Goal: Information Seeking & Learning: Learn about a topic

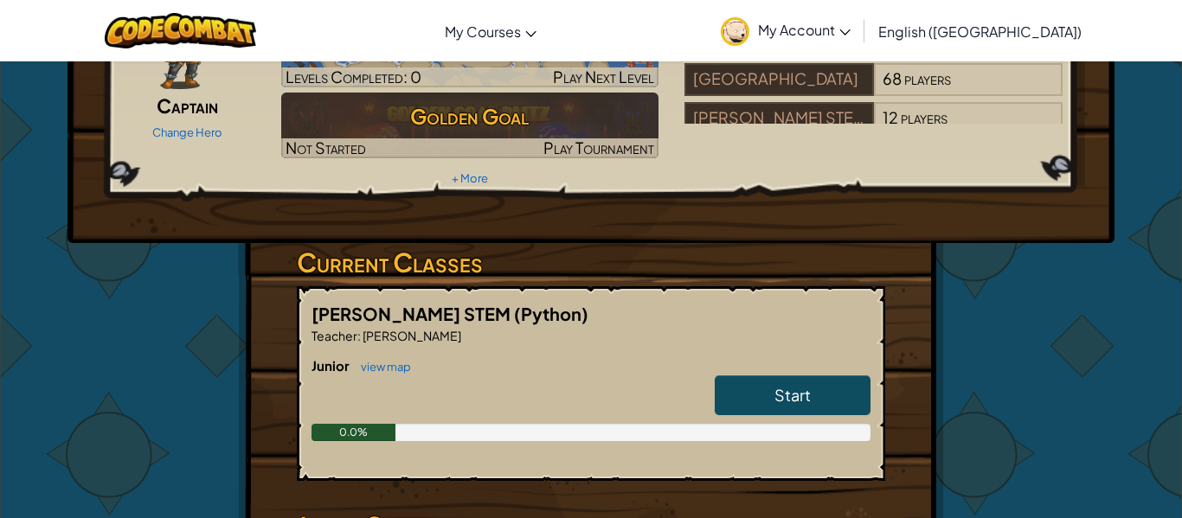
scroll to position [154, 0]
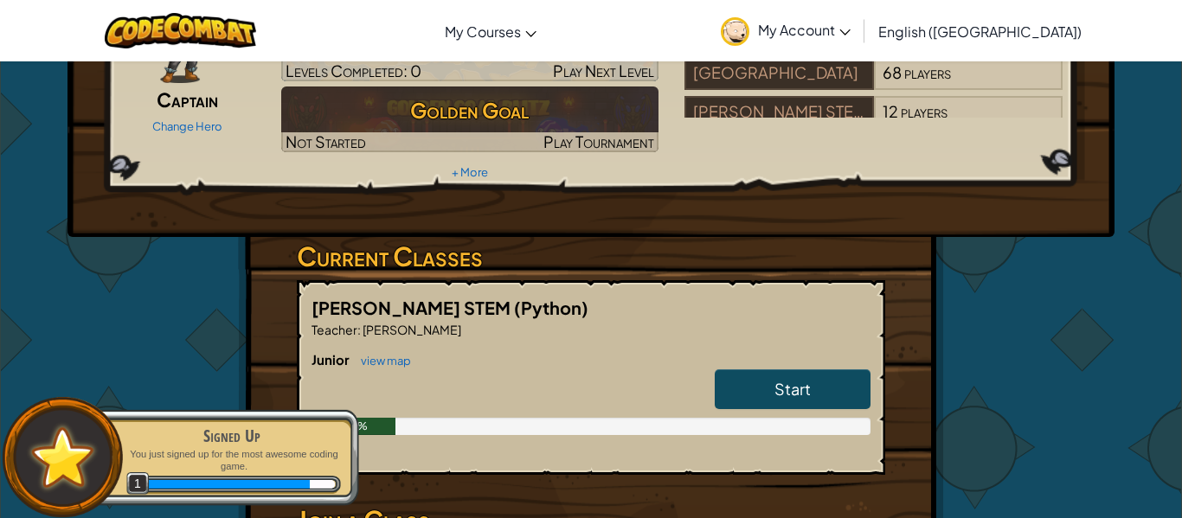
click at [712, 370] on div "Start" at bounding box center [784, 394] width 173 height 48
click at [739, 370] on link "Start" at bounding box center [793, 390] width 156 height 40
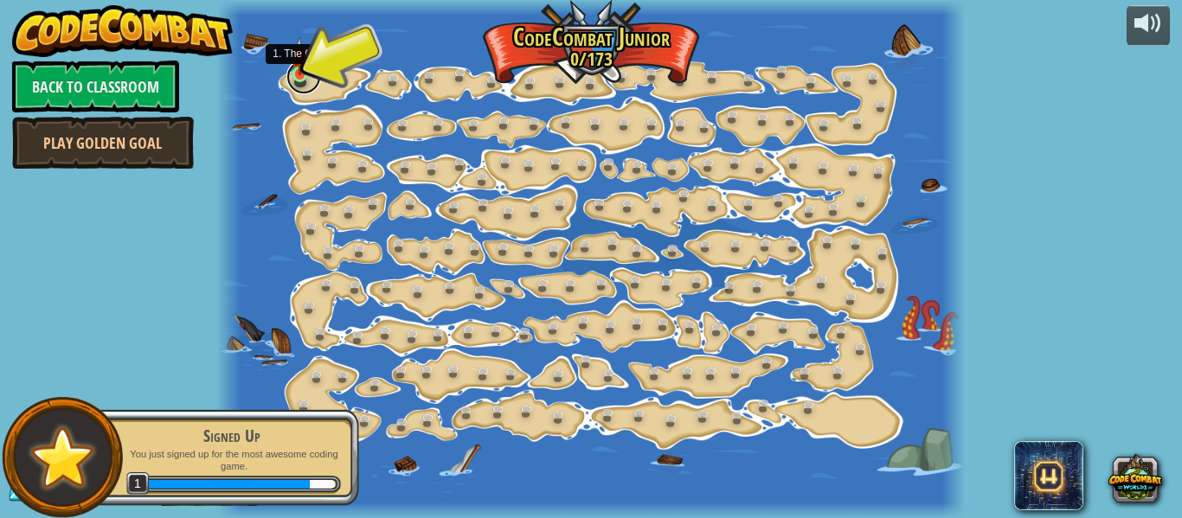
click at [298, 80] on link at bounding box center [304, 77] width 35 height 35
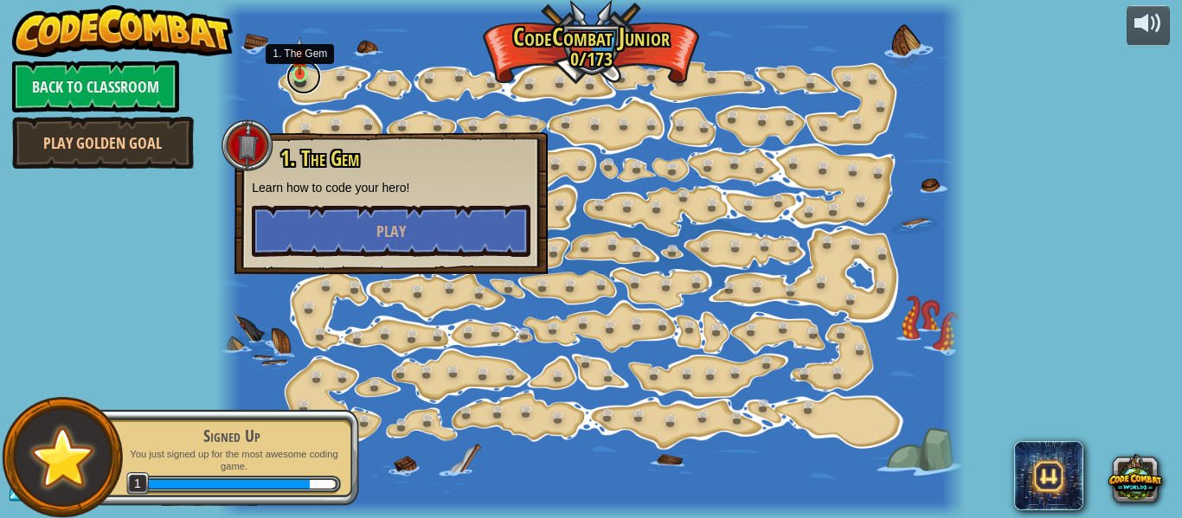
click at [298, 80] on link at bounding box center [304, 77] width 35 height 35
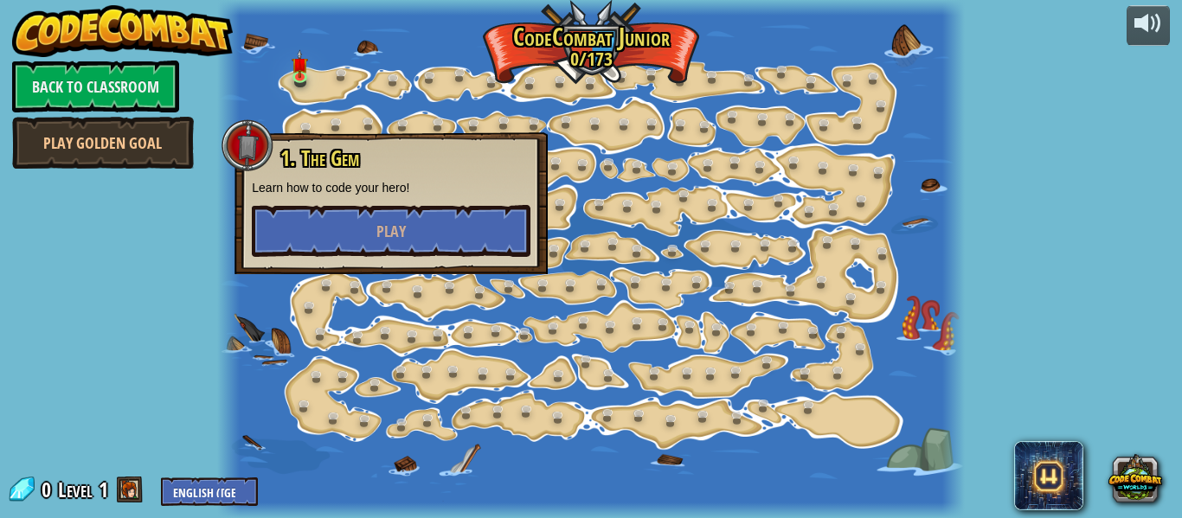
drag, startPoint x: 296, startPoint y: 77, endPoint x: 671, endPoint y: 97, distance: 375.3
click at [671, 97] on div at bounding box center [590, 259] width 747 height 518
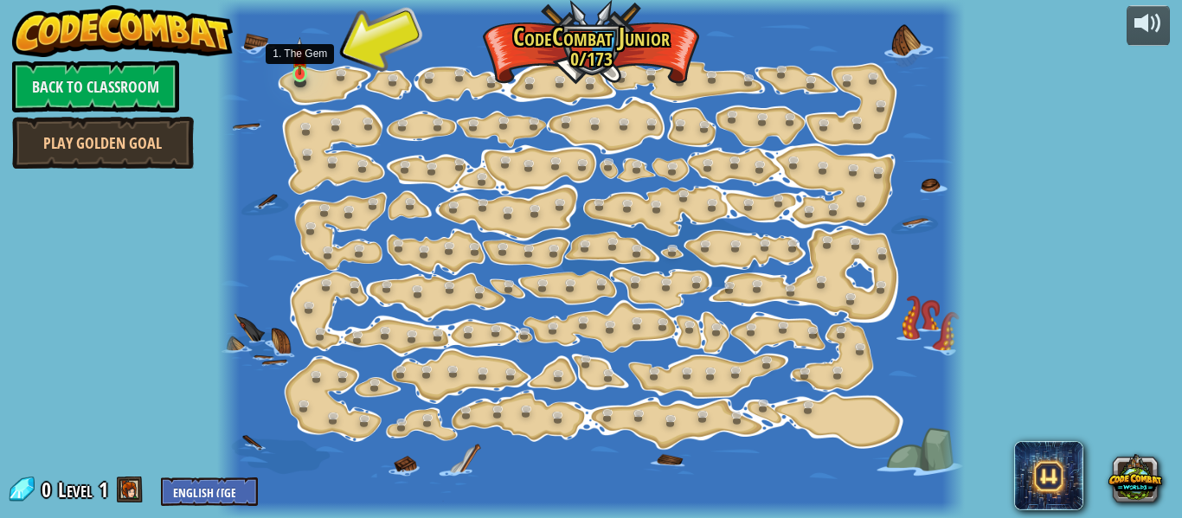
click at [299, 64] on img at bounding box center [300, 56] width 16 height 38
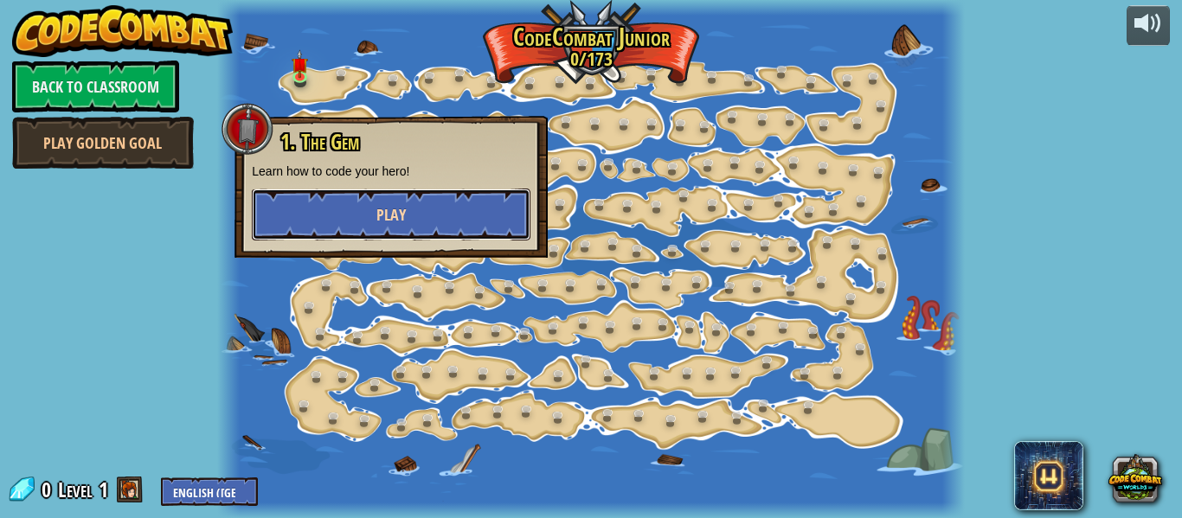
click at [292, 215] on button "Play" at bounding box center [391, 215] width 279 height 52
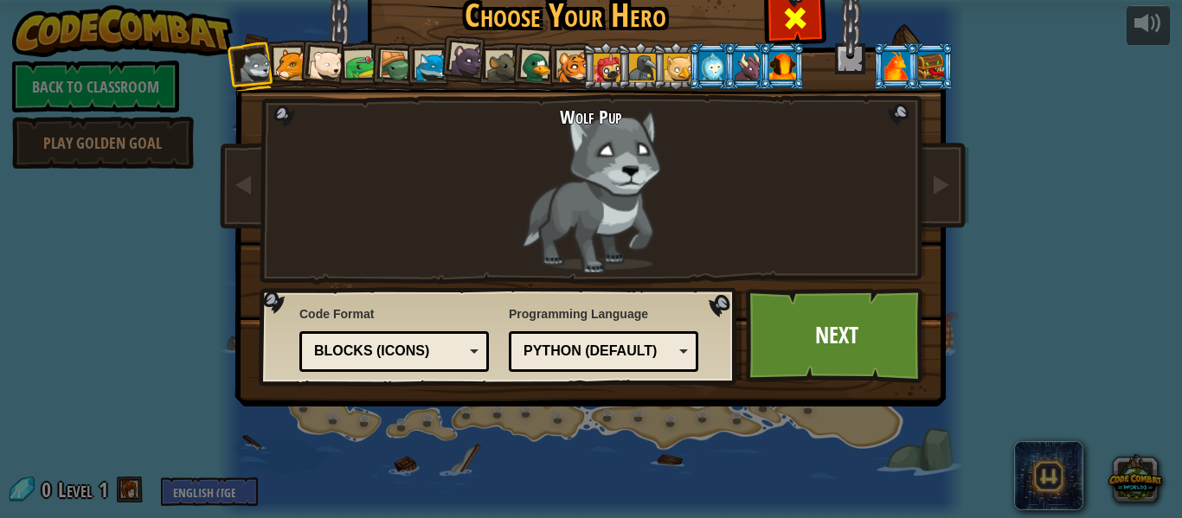
click at [779, 10] on div at bounding box center [795, 16] width 55 height 55
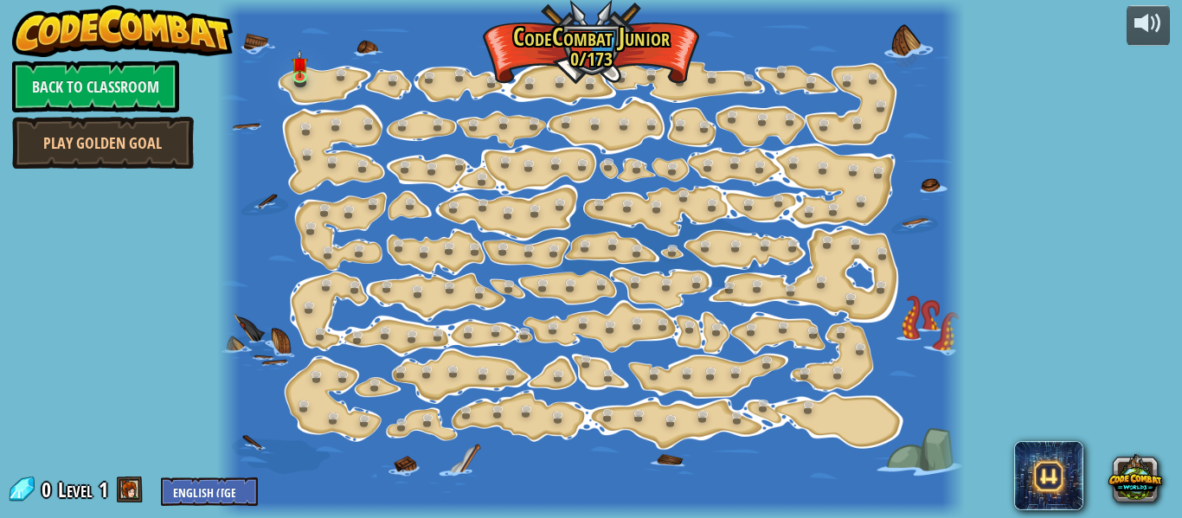
click at [325, 74] on div at bounding box center [590, 259] width 747 height 518
click at [301, 73] on img at bounding box center [300, 56] width 16 height 38
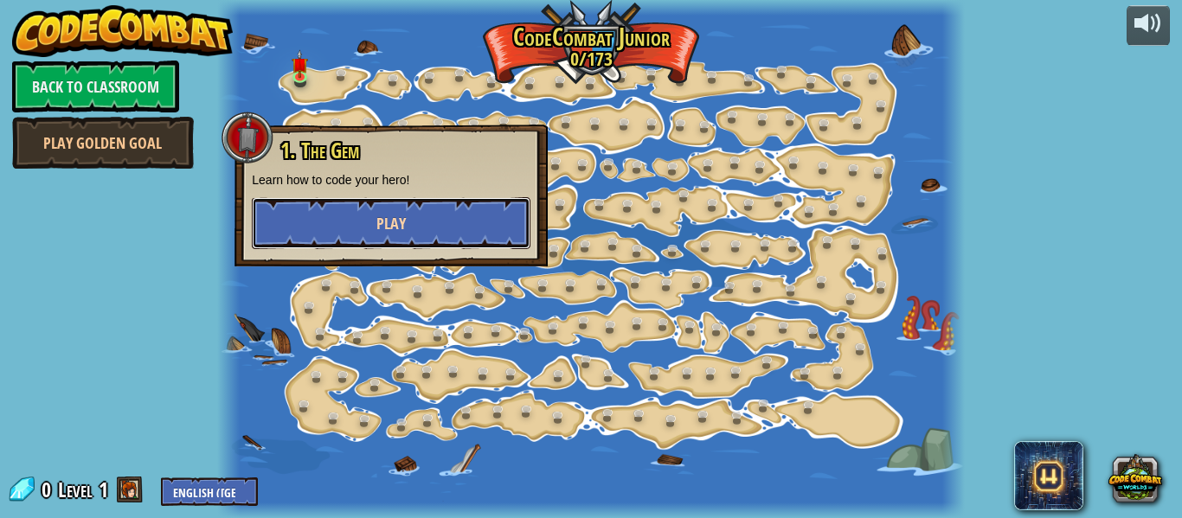
click at [415, 206] on button "Play" at bounding box center [391, 223] width 279 height 52
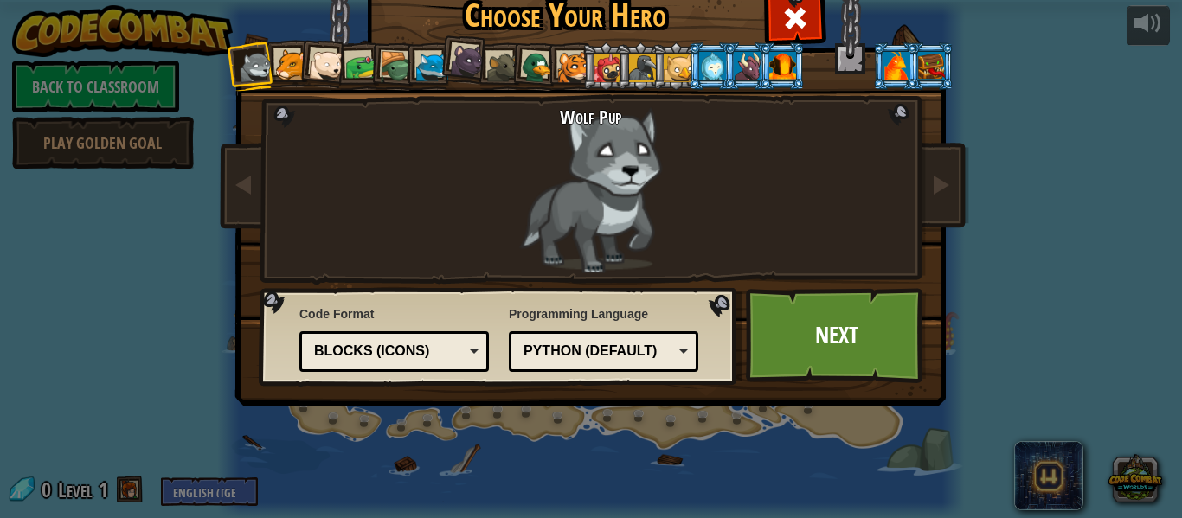
click at [333, 54] on div at bounding box center [326, 65] width 35 height 35
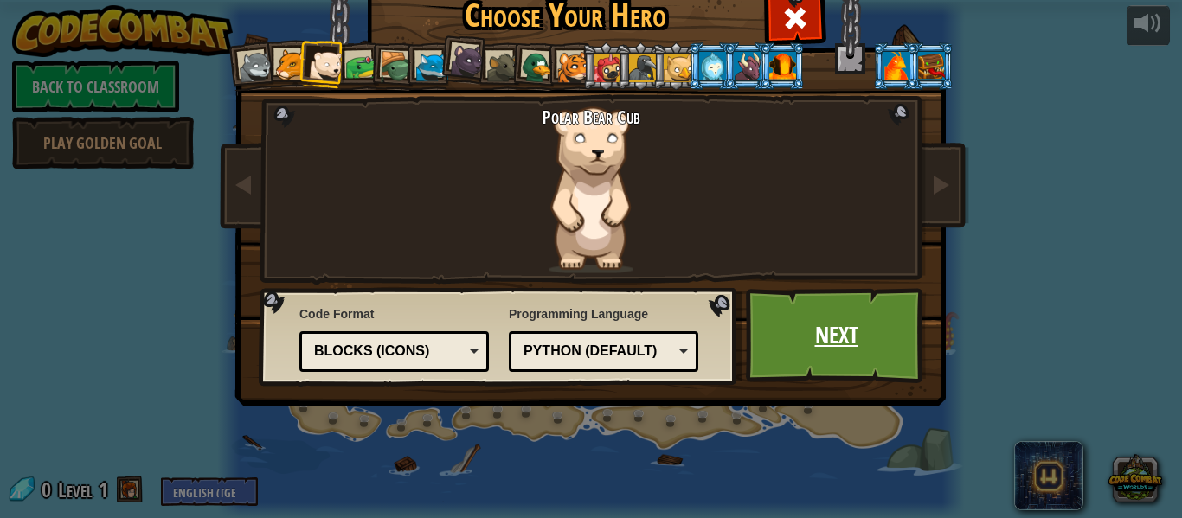
click at [872, 307] on link "Next" at bounding box center [836, 335] width 181 height 95
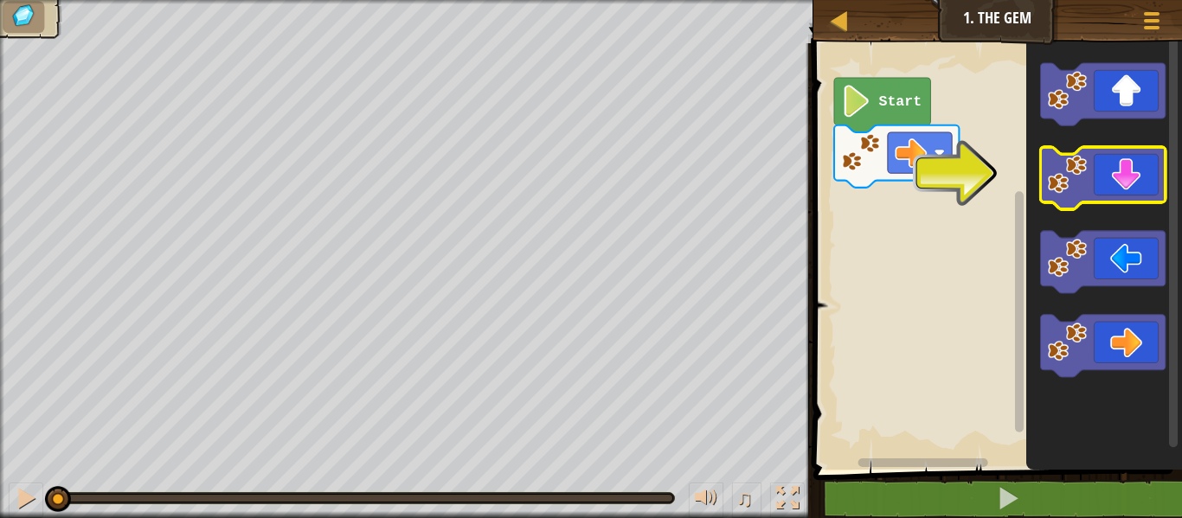
click at [1156, 165] on icon "Blockly Workspace" at bounding box center [1102, 178] width 125 height 62
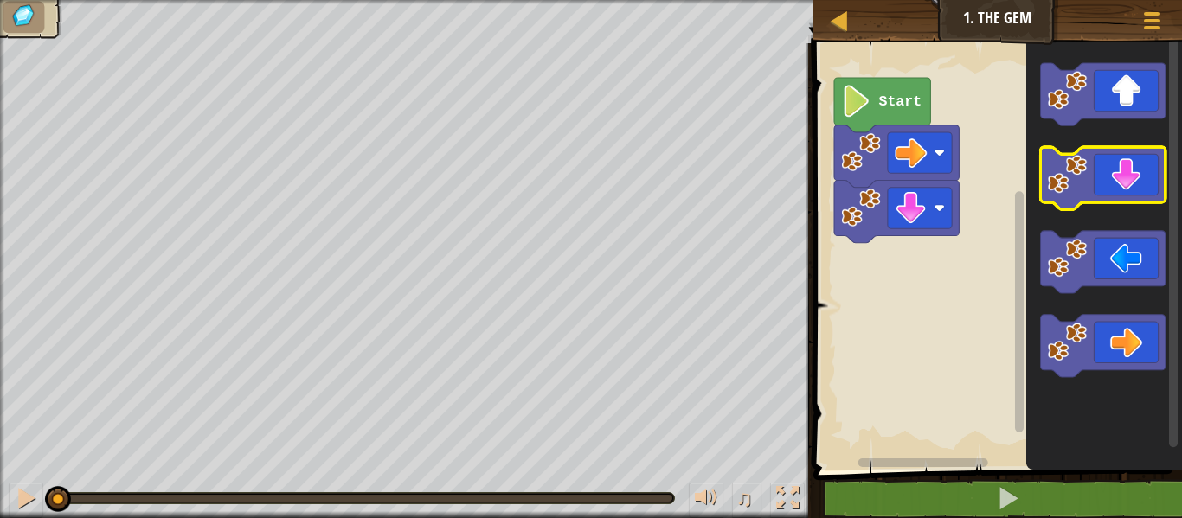
click at [1156, 165] on icon "Blockly Workspace" at bounding box center [1102, 178] width 125 height 62
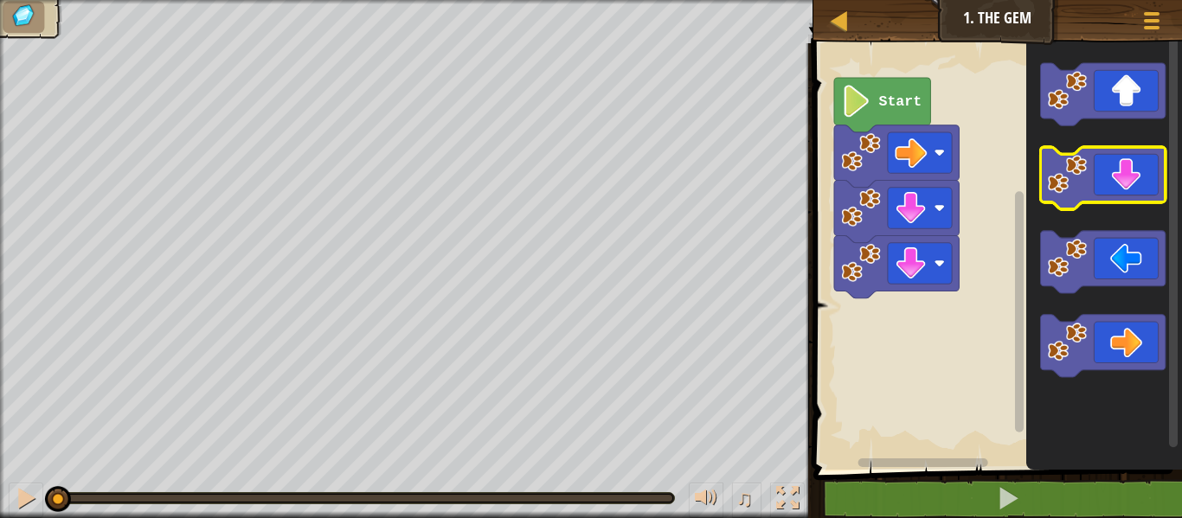
click at [1156, 165] on icon "Blockly Workspace" at bounding box center [1102, 178] width 125 height 62
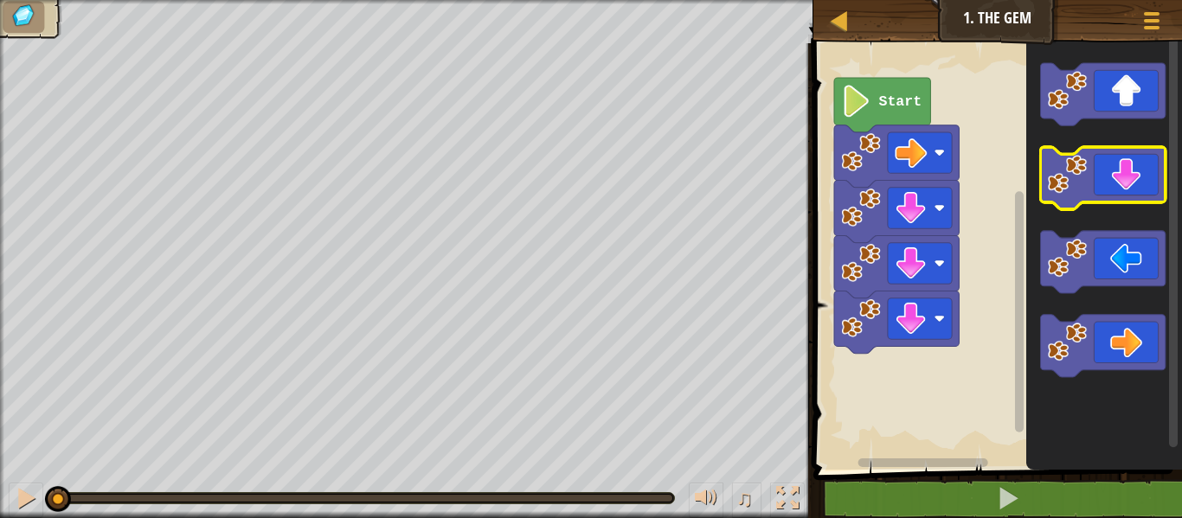
click at [1156, 165] on icon "Blockly Workspace" at bounding box center [1102, 178] width 125 height 62
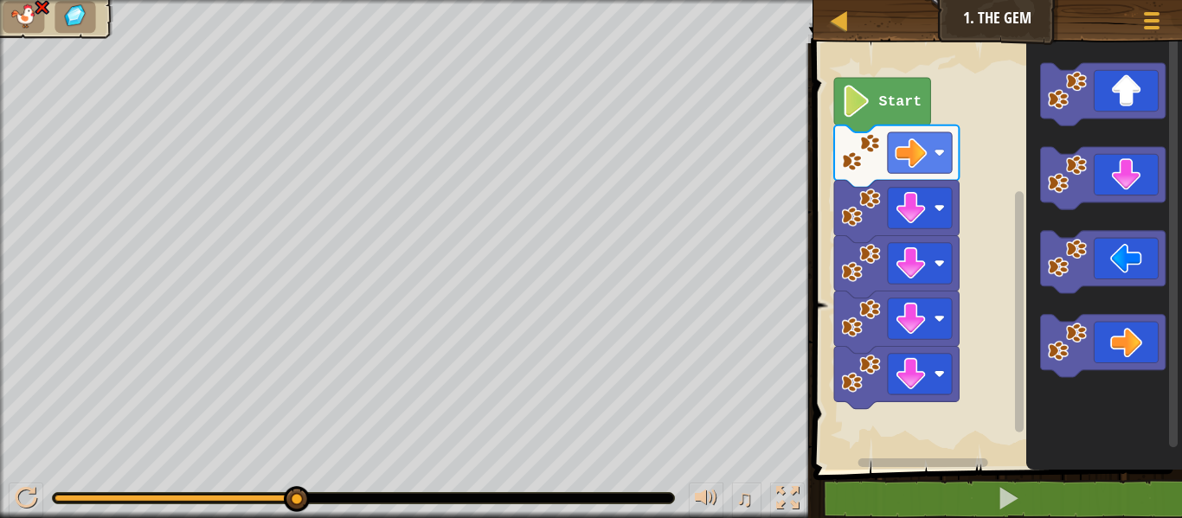
click at [405, 487] on div "♫" at bounding box center [407, 494] width 814 height 52
click at [177, 467] on div "♫ Polar Bear Cub" at bounding box center [591, 259] width 1182 height 518
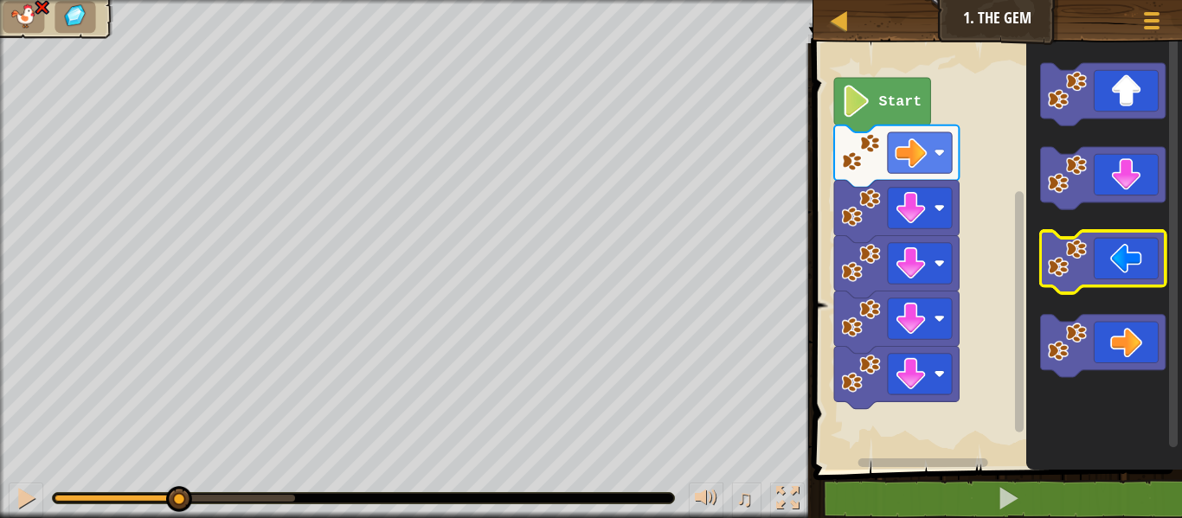
click at [1136, 258] on icon "Blockly Workspace" at bounding box center [1102, 262] width 125 height 62
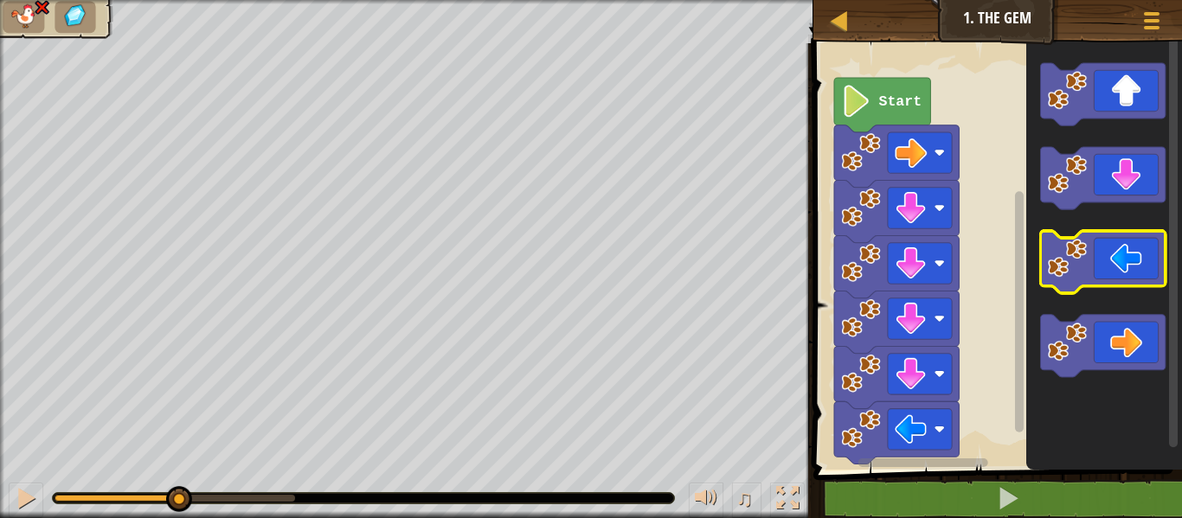
click at [1136, 258] on icon "Blockly Workspace" at bounding box center [1102, 262] width 125 height 62
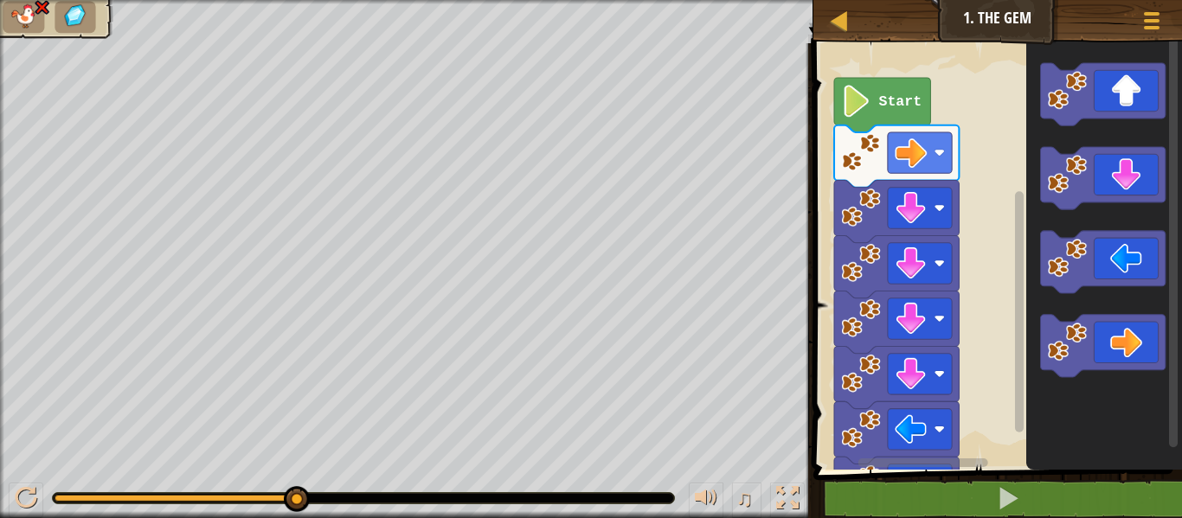
drag, startPoint x: 342, startPoint y: 498, endPoint x: 267, endPoint y: 489, distance: 75.8
click at [267, 489] on div "♫" at bounding box center [407, 494] width 814 height 52
click at [166, 466] on div "♫ Polar Bear Cub" at bounding box center [591, 259] width 1182 height 518
drag, startPoint x: 162, startPoint y: 497, endPoint x: 0, endPoint y: 469, distance: 164.2
click at [0, 469] on div "♫" at bounding box center [407, 494] width 814 height 52
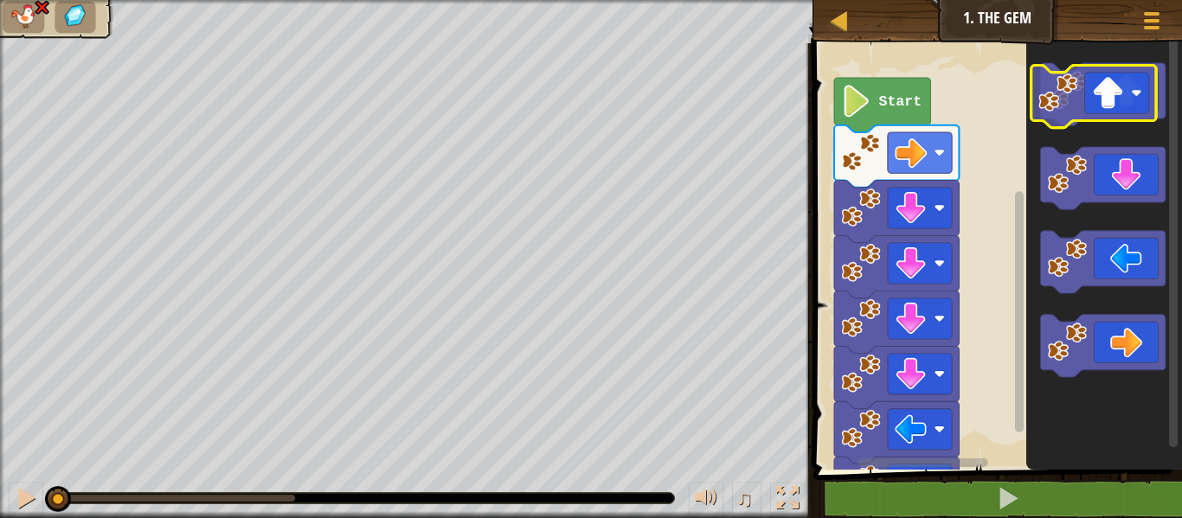
click at [1143, 100] on icon "Blockly Workspace" at bounding box center [1102, 94] width 125 height 62
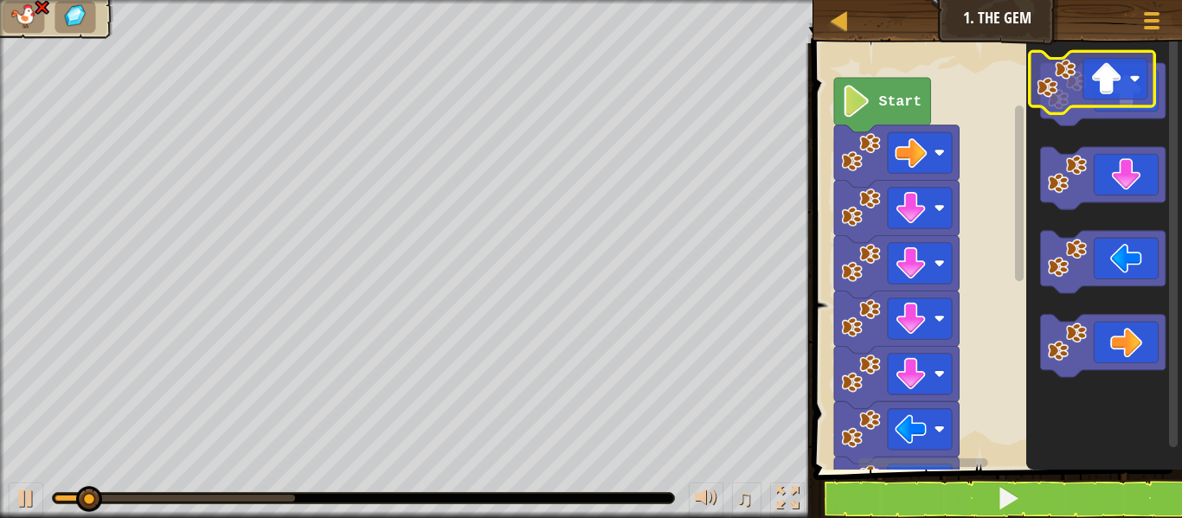
click at [1131, 82] on icon "Blockly Workspace" at bounding box center [1102, 94] width 125 height 62
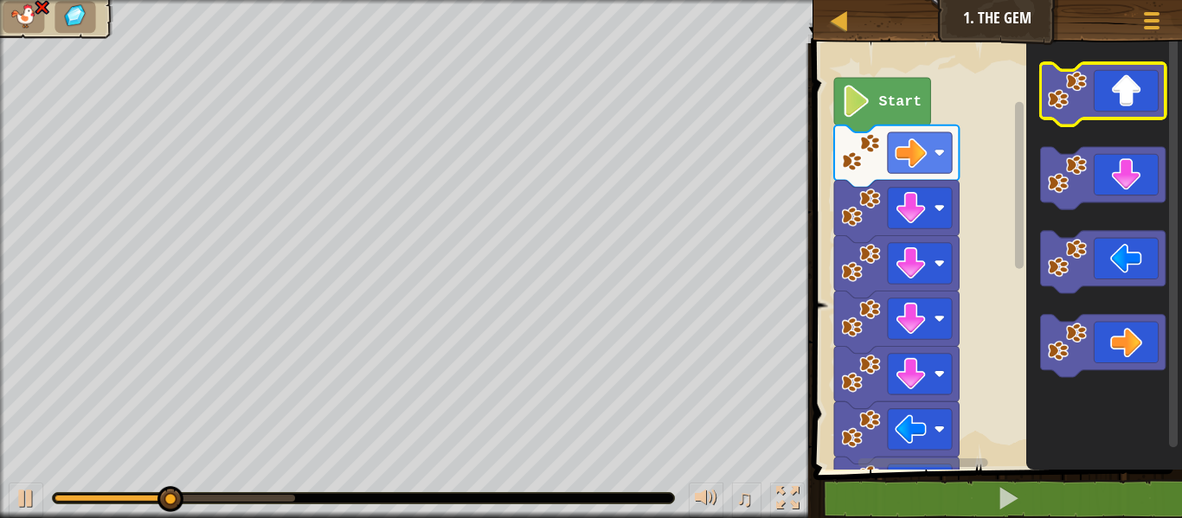
click at [1131, 82] on icon "Blockly Workspace" at bounding box center [1102, 94] width 125 height 62
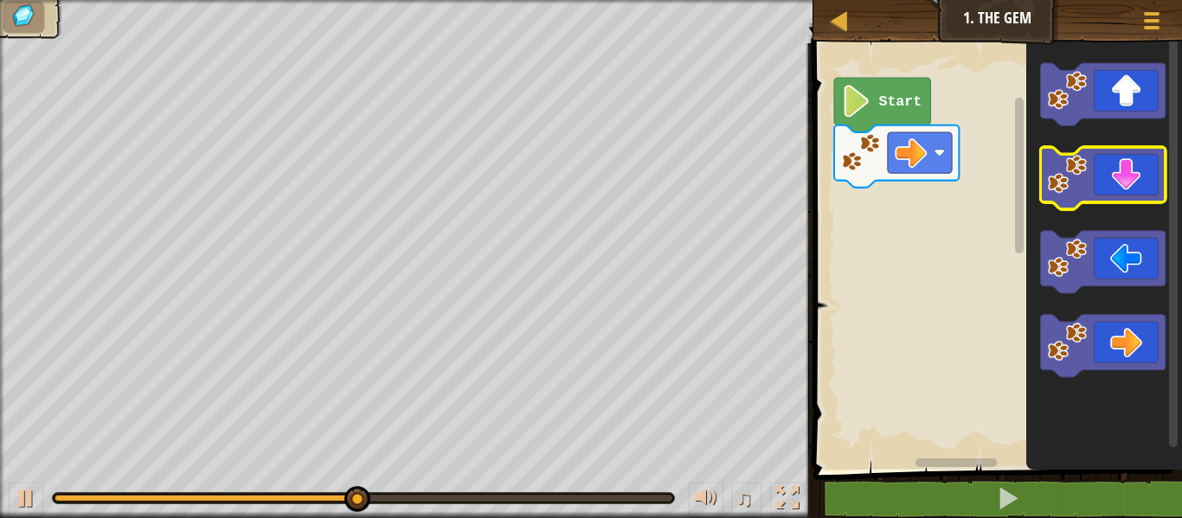
click at [1091, 208] on rect "Blockly Workspace" at bounding box center [1102, 178] width 125 height 62
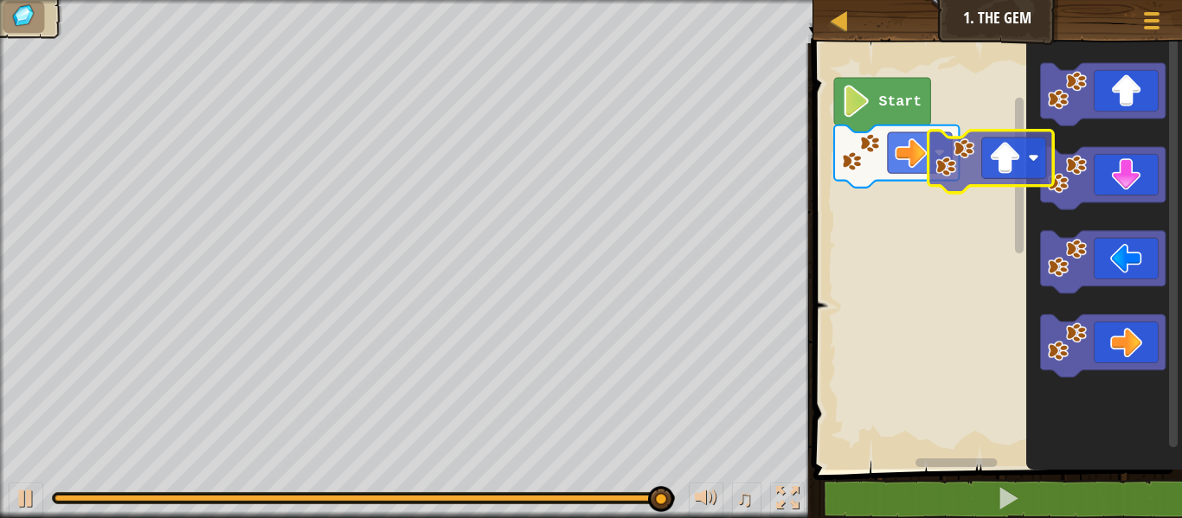
click at [988, 181] on div "Start" at bounding box center [995, 252] width 374 height 435
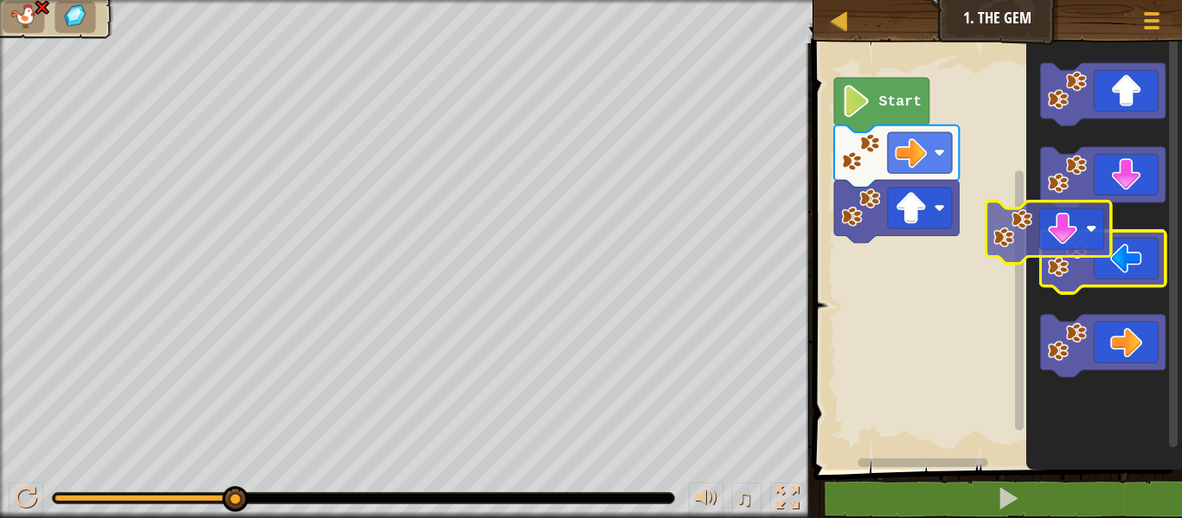
click at [887, 232] on div "Start" at bounding box center [995, 252] width 374 height 435
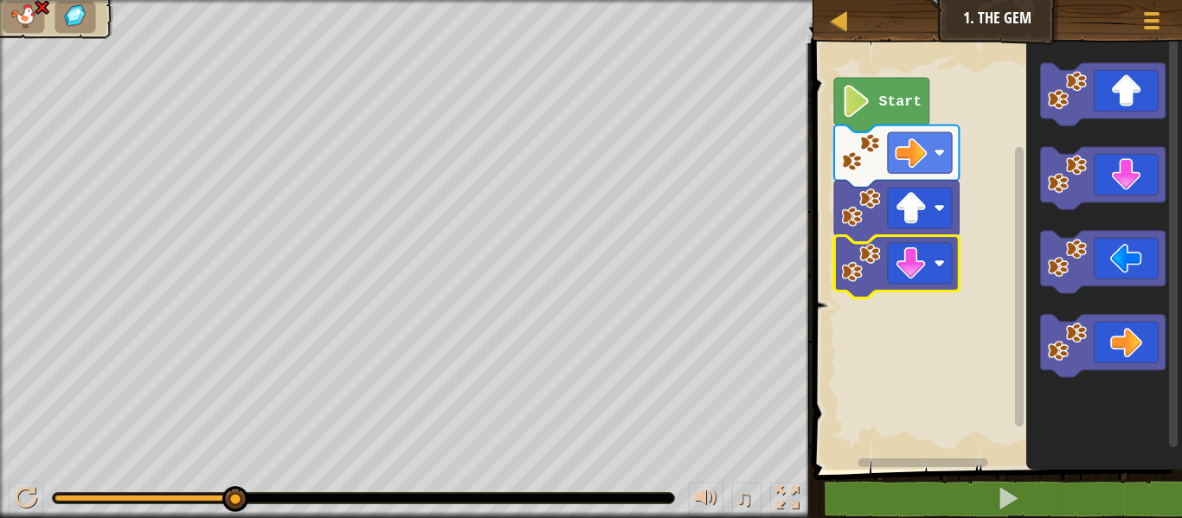
click at [908, 241] on icon "Blockly Workspace" at bounding box center [896, 267] width 125 height 62
click at [688, 266] on div "Map Junior 1. The Gem Game Menu 1 ההההההההההההההההההההההההההההההההההההההההההההה…" at bounding box center [591, 259] width 1182 height 518
click at [953, 199] on div "Map Junior 1. The Gem Game Menu 1 ההההההההההההההההההההההההההההההההההההההההההההה…" at bounding box center [591, 259] width 1182 height 518
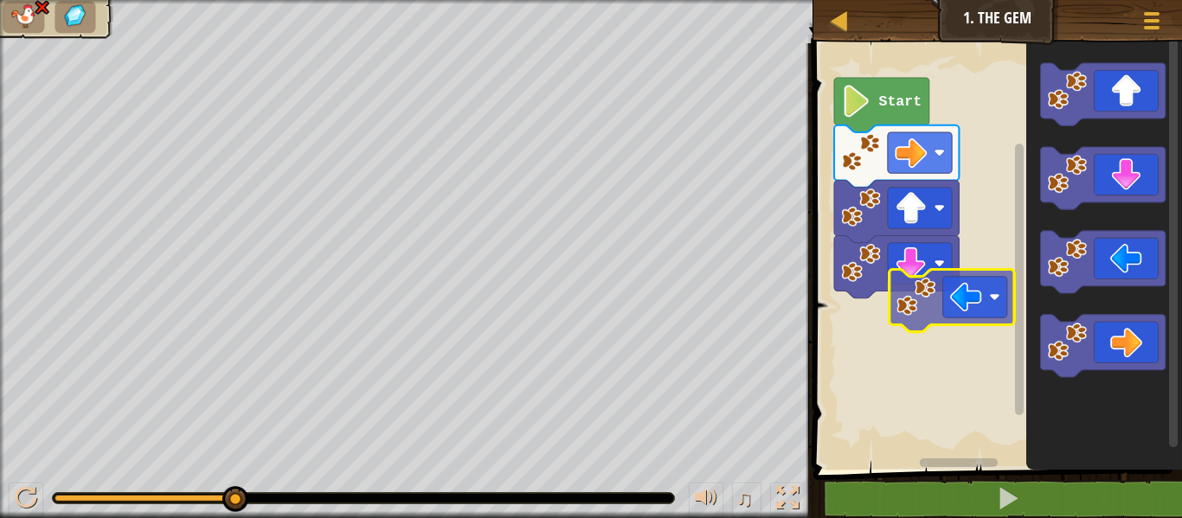
click at [796, 309] on div "Map Junior 1. The Gem Game Menu 1 ההההההההההההההההההההההההההההההההההההההההההההה…" at bounding box center [591, 259] width 1182 height 518
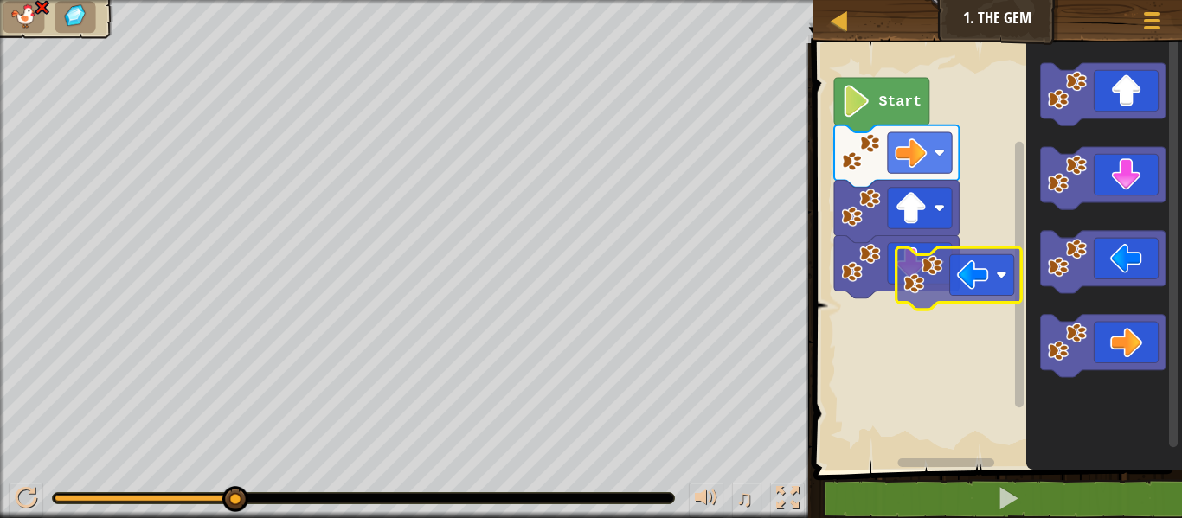
click at [956, 269] on div "Start" at bounding box center [995, 252] width 374 height 435
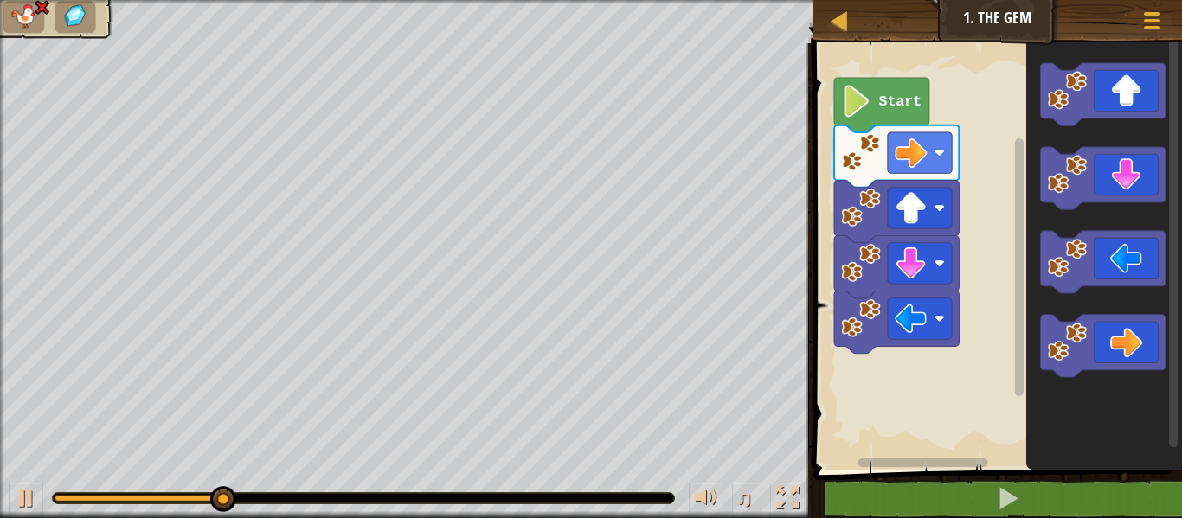
click at [1021, 333] on rect "Blockly Workspace" at bounding box center [1019, 267] width 9 height 258
click at [847, 97] on image "Blockly Workspace" at bounding box center [856, 101] width 30 height 32
click at [858, 99] on image "Blockly Workspace" at bounding box center [856, 101] width 30 height 32
click at [905, 96] on text "Start" at bounding box center [900, 101] width 43 height 16
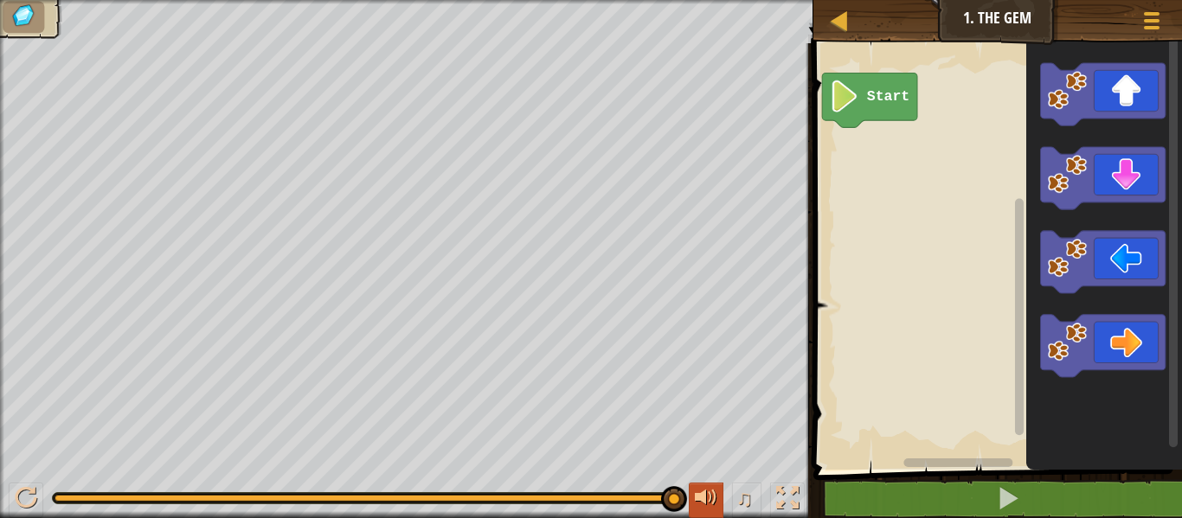
click at [699, 487] on div at bounding box center [706, 498] width 23 height 23
click at [711, 495] on div at bounding box center [706, 498] width 23 height 23
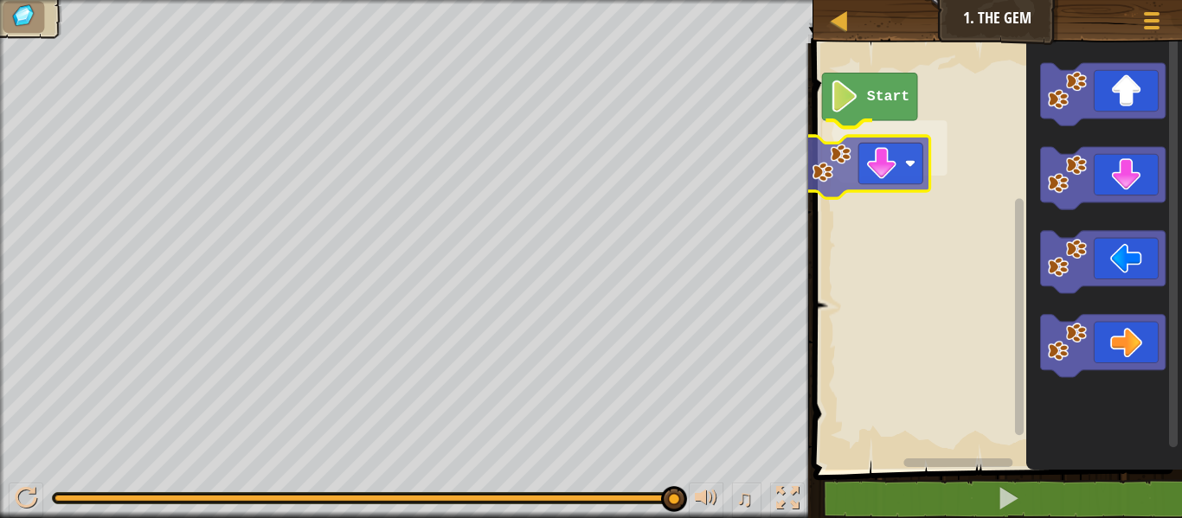
click at [837, 147] on div "Start" at bounding box center [995, 252] width 374 height 435
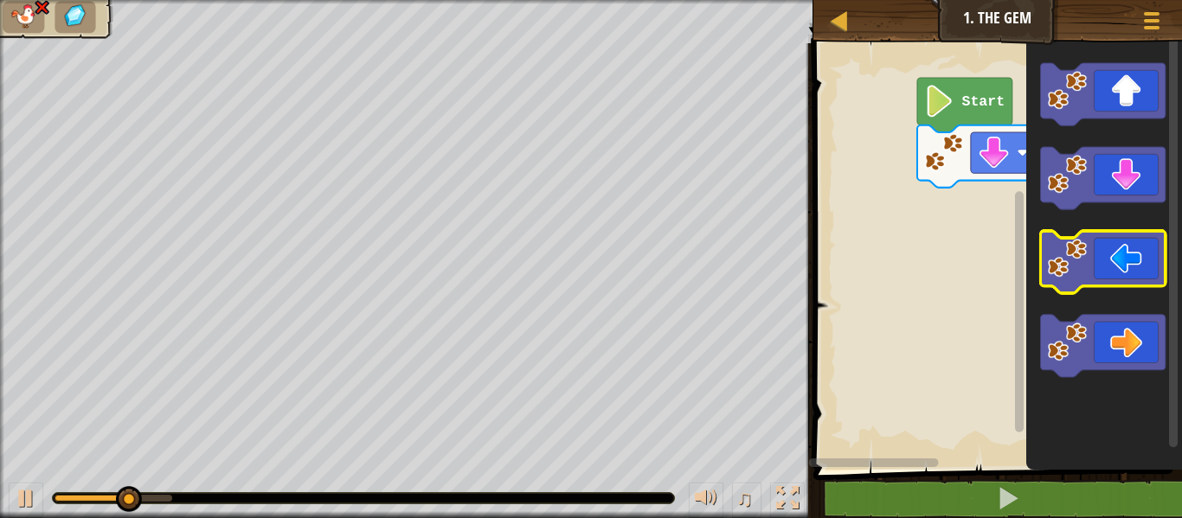
click at [1053, 282] on icon "Blockly Workspace" at bounding box center [1102, 262] width 125 height 62
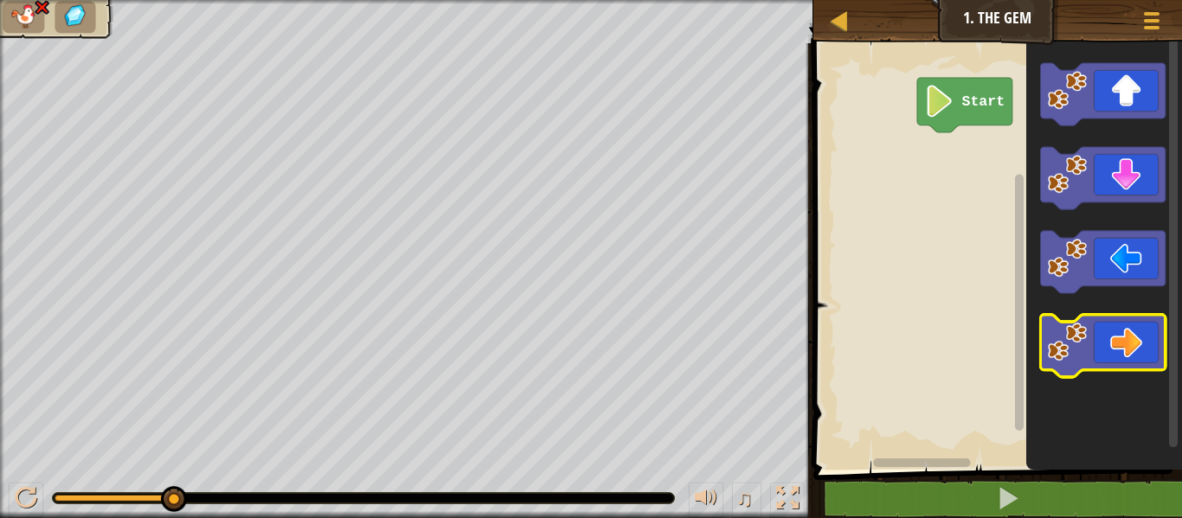
click at [1062, 247] on g "Blockly Workspace" at bounding box center [1102, 220] width 125 height 314
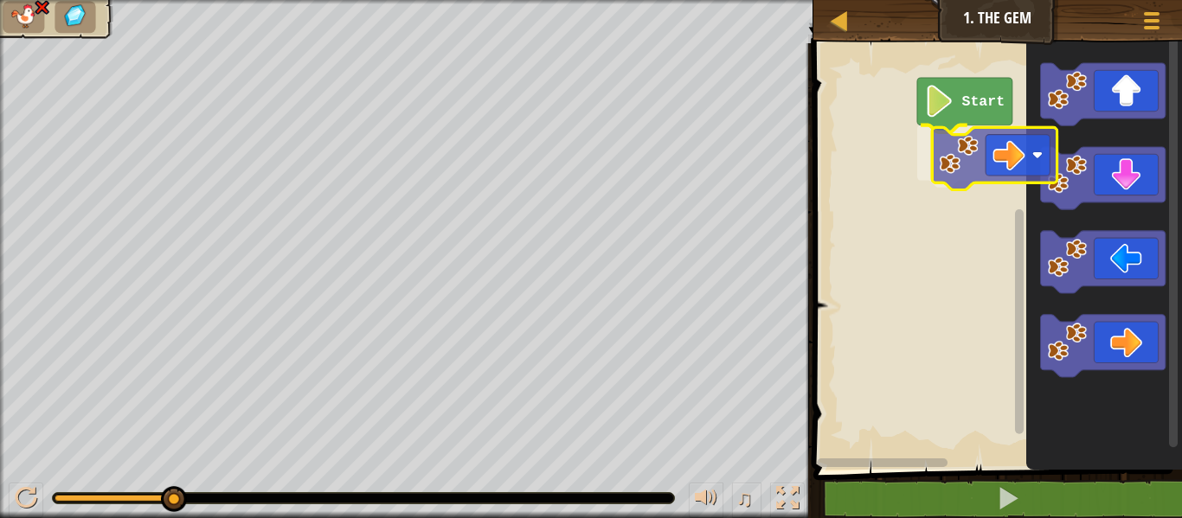
click at [990, 155] on div "Start" at bounding box center [995, 252] width 374 height 435
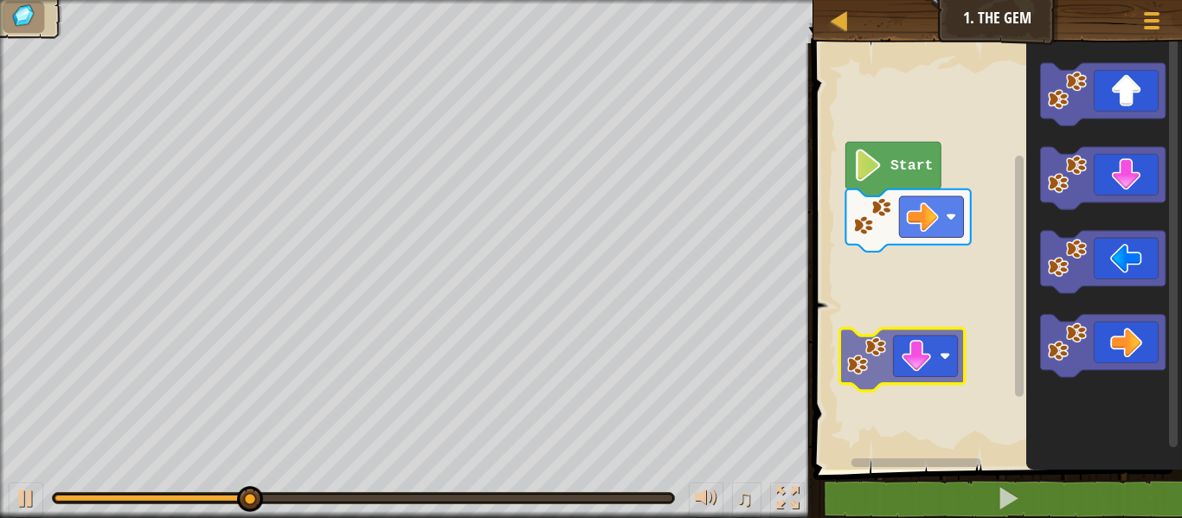
click at [899, 377] on div "Start" at bounding box center [995, 252] width 374 height 435
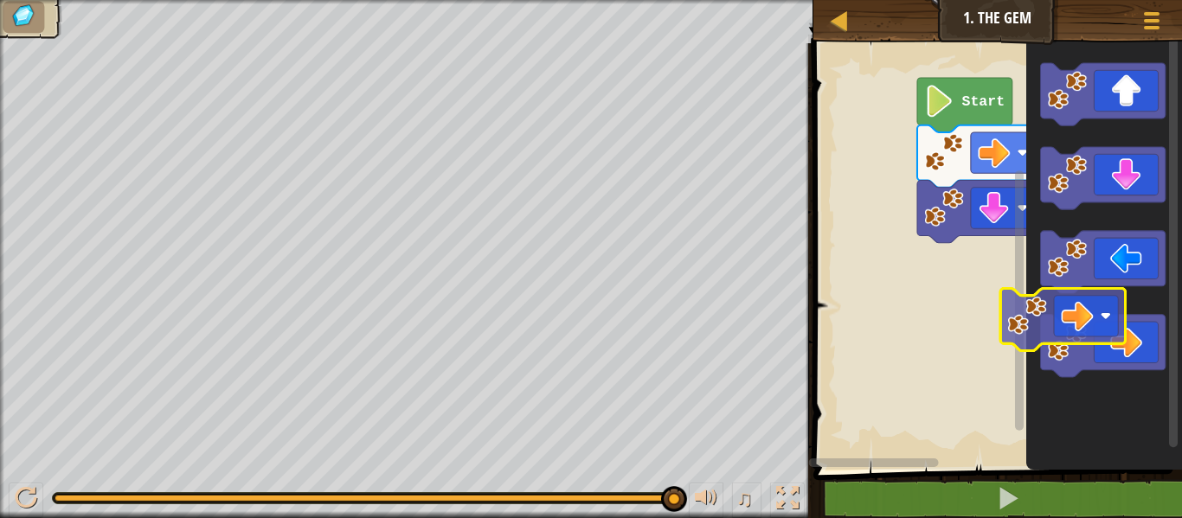
click at [1051, 299] on icon "Blockly Workspace" at bounding box center [1105, 252] width 156 height 435
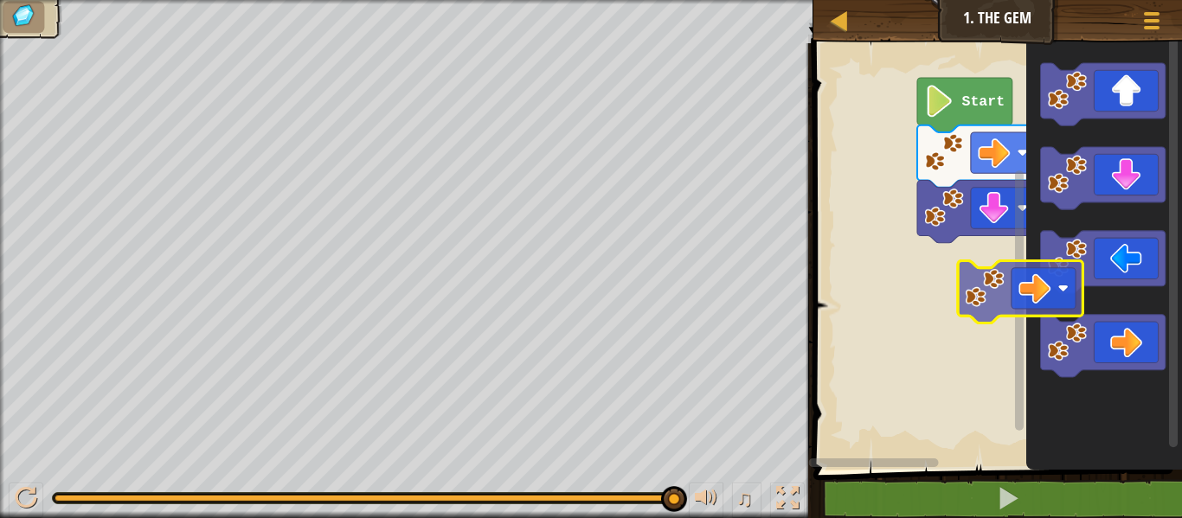
click at [1025, 297] on div "Start" at bounding box center [995, 252] width 374 height 435
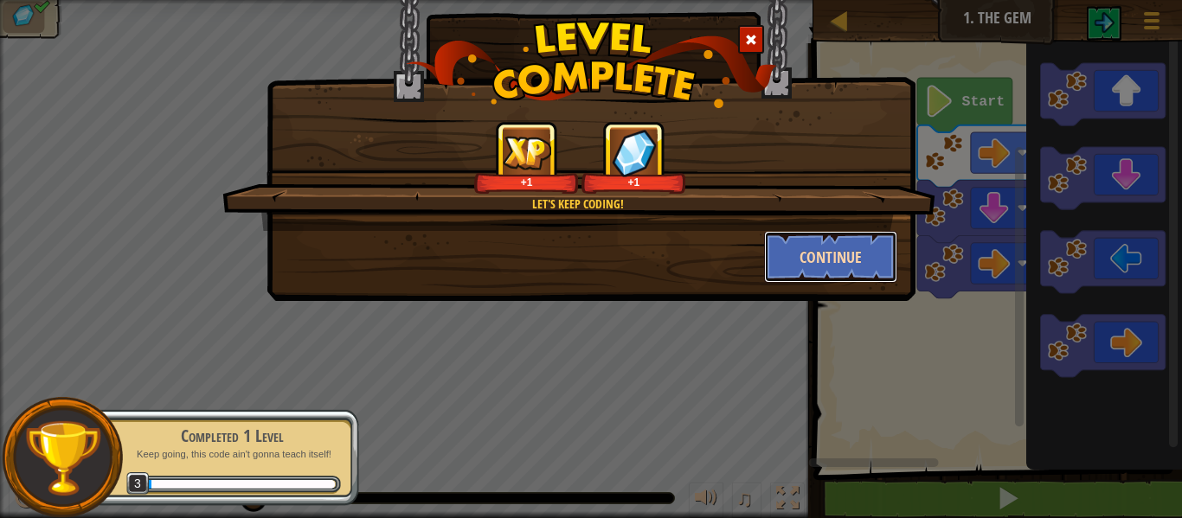
click at [824, 258] on button "Continue" at bounding box center [831, 257] width 134 height 52
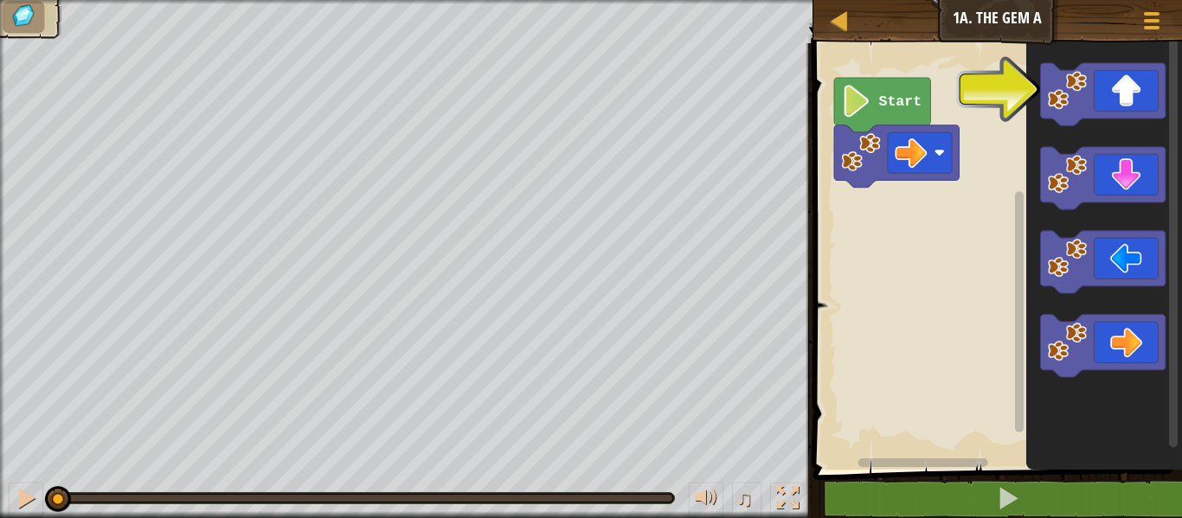
click at [1120, 190] on icon "Blockly Workspace" at bounding box center [1102, 178] width 125 height 62
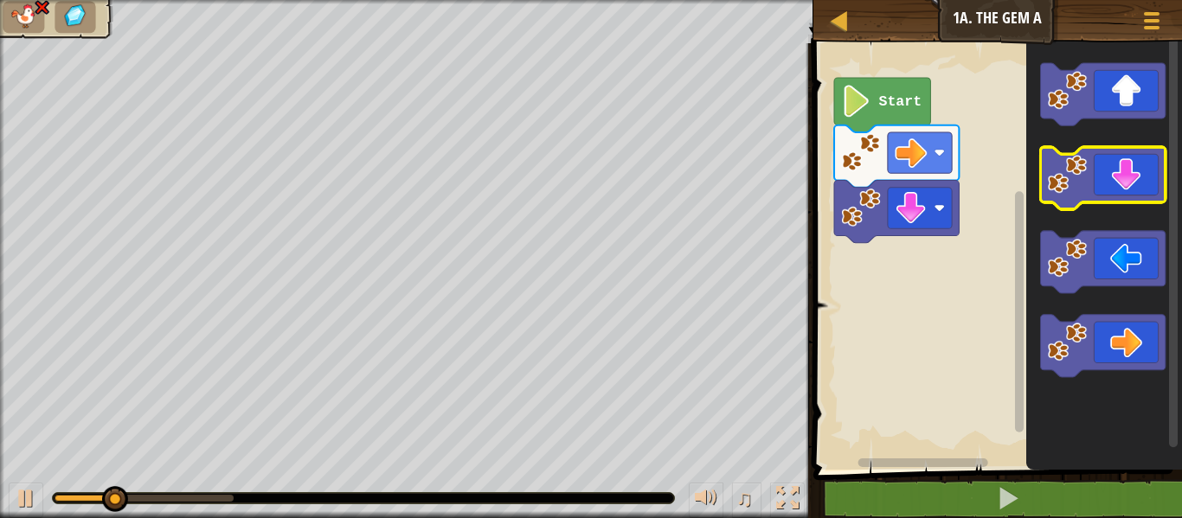
click at [1113, 205] on g "Blockly Workspace" at bounding box center [1102, 220] width 125 height 314
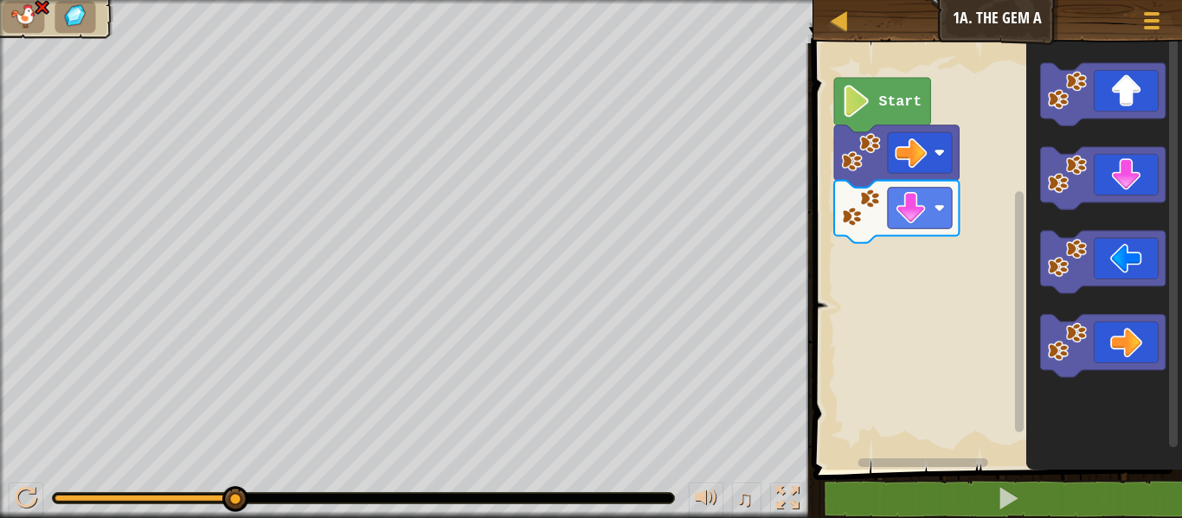
click at [303, 499] on div at bounding box center [363, 498] width 621 height 10
drag, startPoint x: 297, startPoint y: 512, endPoint x: 245, endPoint y: 475, distance: 63.9
click at [245, 475] on div "♫" at bounding box center [407, 494] width 814 height 52
drag, startPoint x: 263, startPoint y: 486, endPoint x: 189, endPoint y: 468, distance: 76.6
click at [189, 468] on div "♫" at bounding box center [407, 494] width 814 height 52
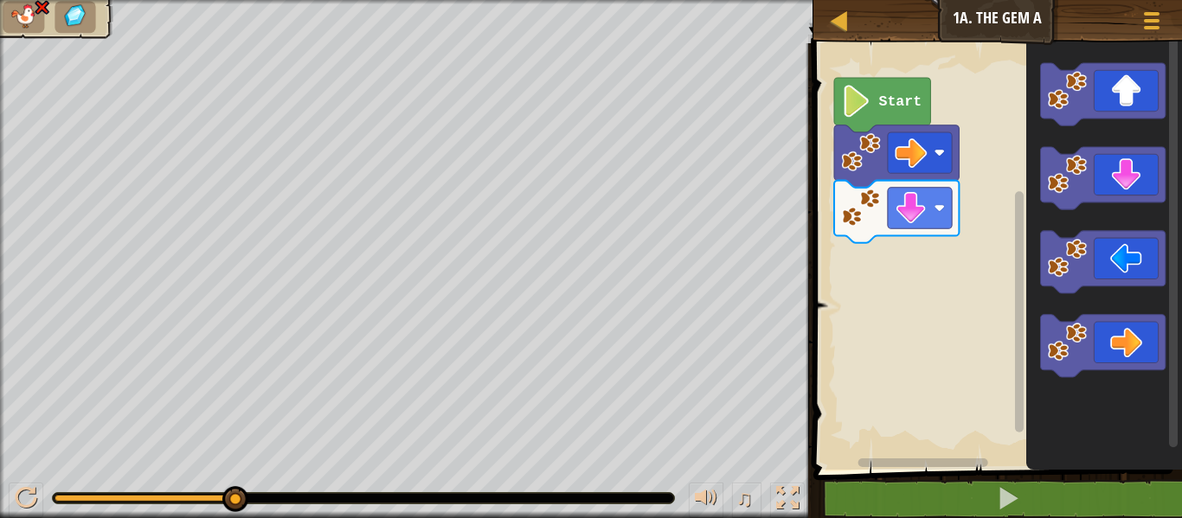
drag, startPoint x: 274, startPoint y: 499, endPoint x: 129, endPoint y: 484, distance: 145.3
click at [129, 484] on div "♫" at bounding box center [407, 494] width 814 height 52
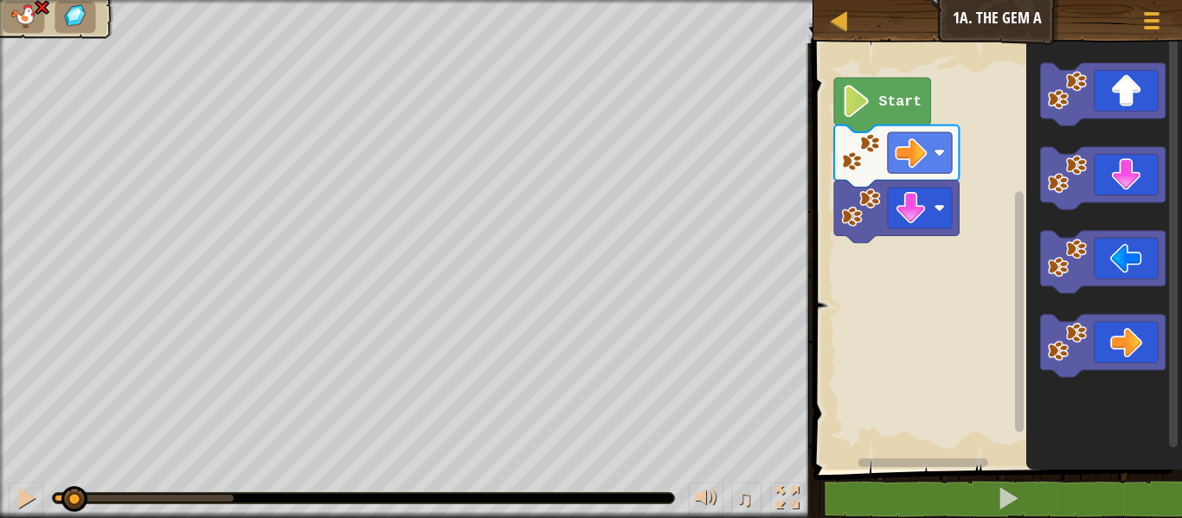
drag, startPoint x: 226, startPoint y: 491, endPoint x: 74, endPoint y: 467, distance: 154.1
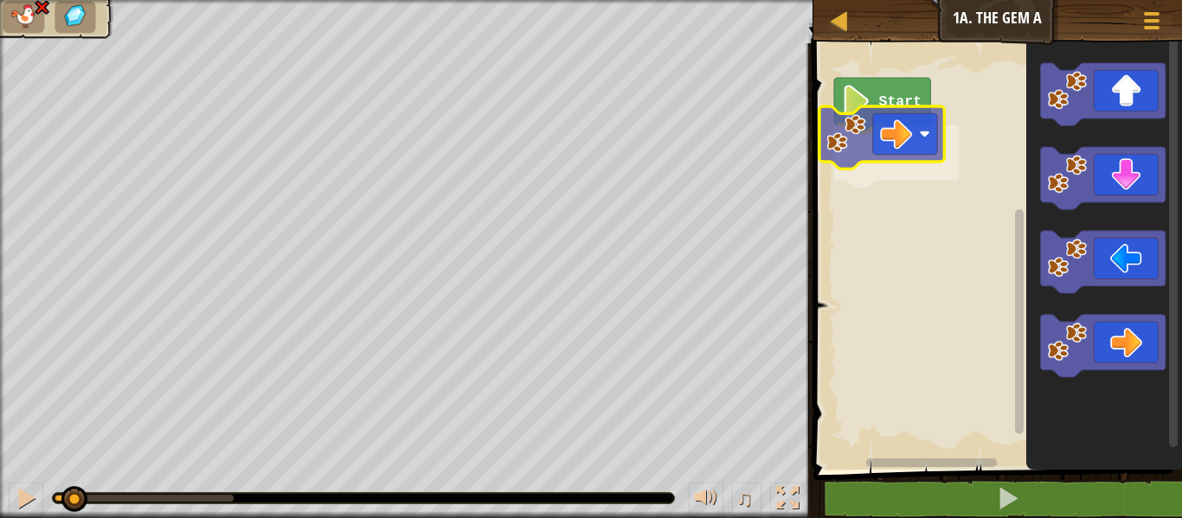
click at [896, 140] on div "Start" at bounding box center [995, 252] width 374 height 435
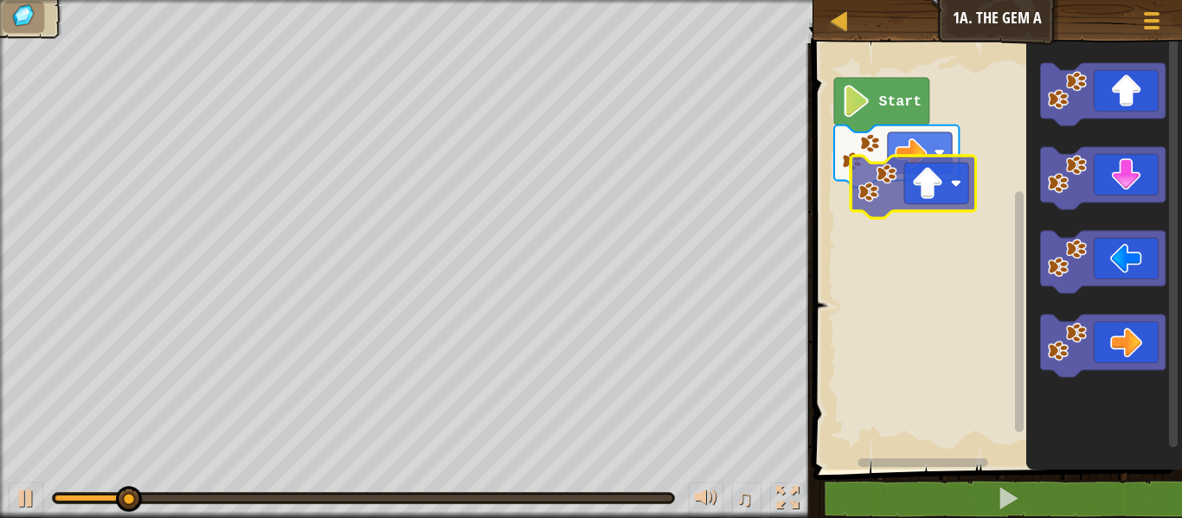
click at [916, 204] on div "Start" at bounding box center [995, 252] width 374 height 435
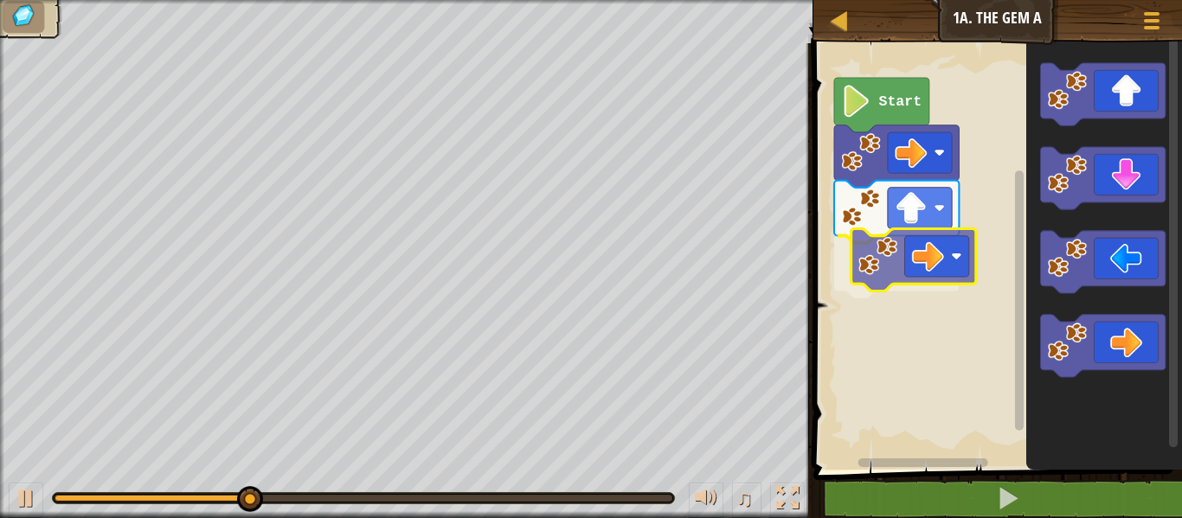
click at [922, 251] on div "Start" at bounding box center [995, 252] width 374 height 435
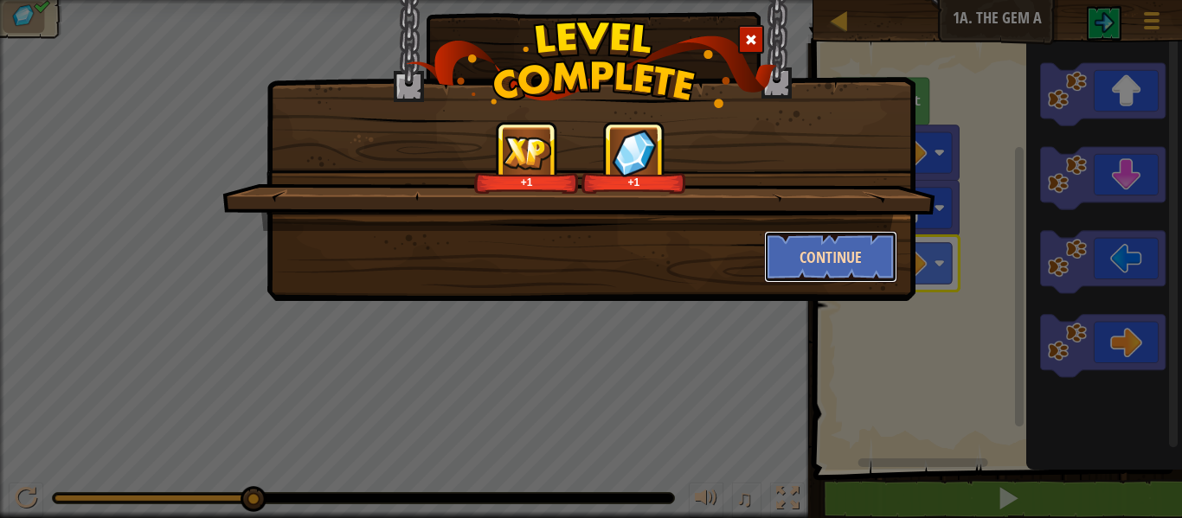
click at [819, 256] on button "Continue" at bounding box center [831, 257] width 134 height 52
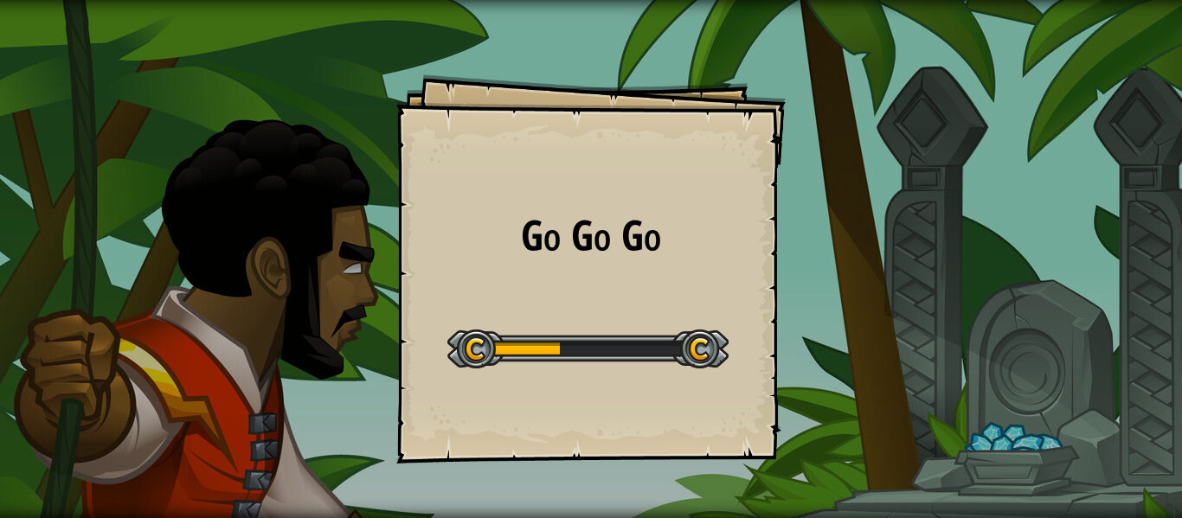
click at [606, 351] on div at bounding box center [587, 349] width 281 height 39
click at [598, 344] on div at bounding box center [587, 349] width 281 height 39
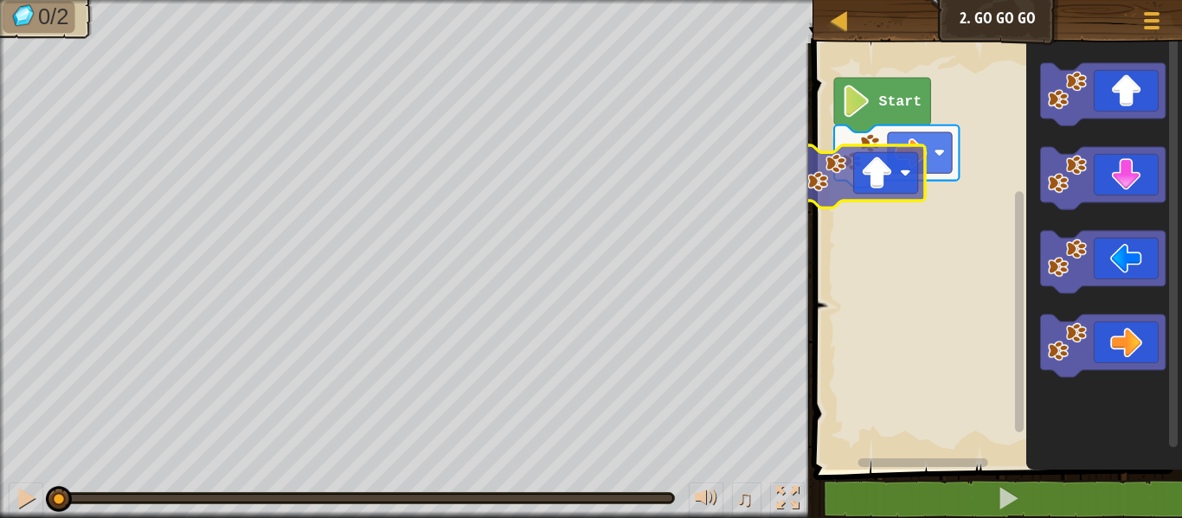
click at [838, 188] on div "Start" at bounding box center [995, 252] width 374 height 435
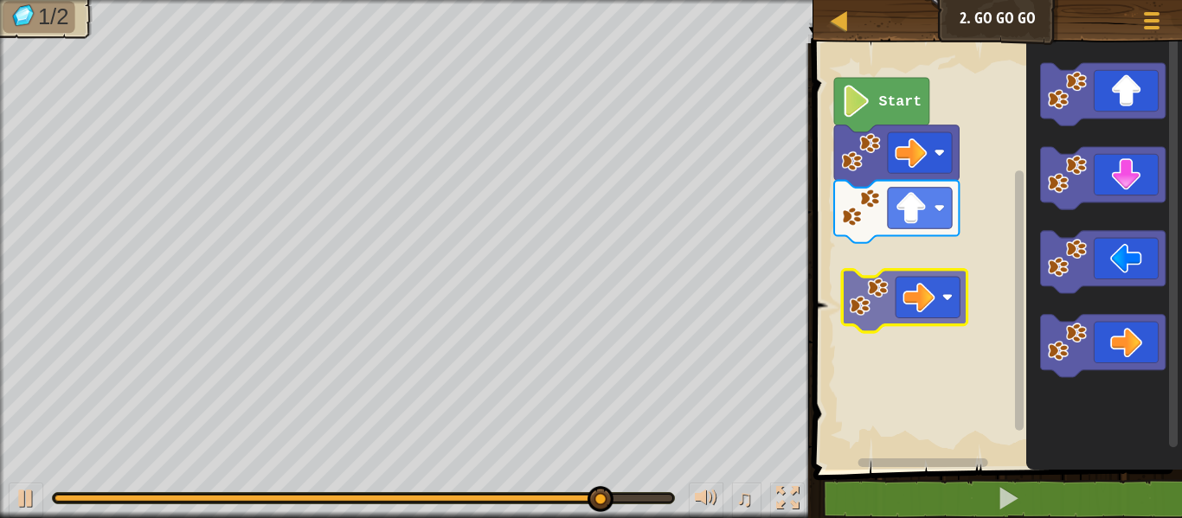
click at [922, 284] on div "Start" at bounding box center [995, 252] width 374 height 435
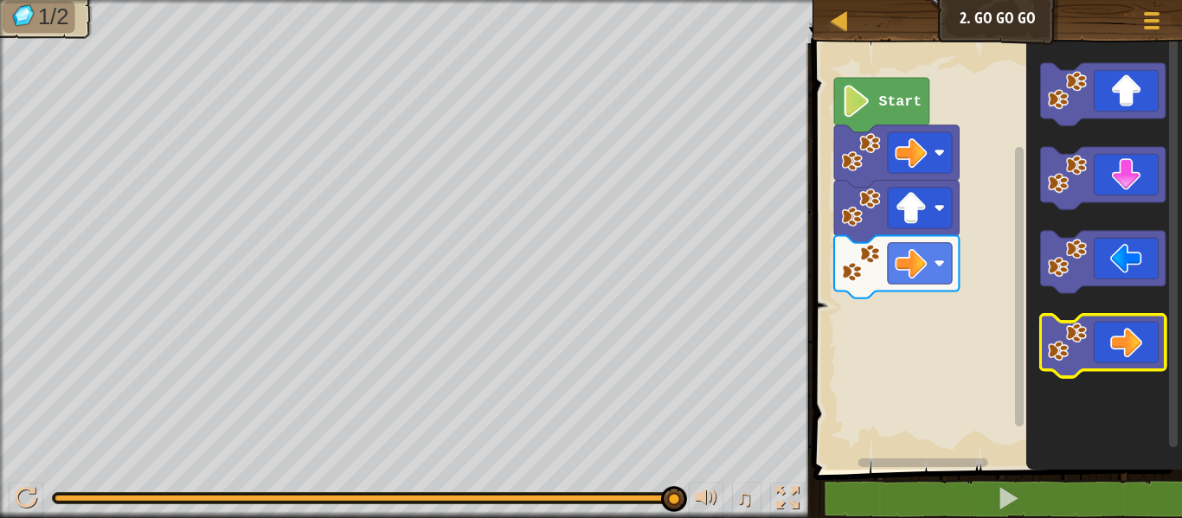
click at [1118, 357] on icon "Blockly Workspace" at bounding box center [1102, 346] width 125 height 62
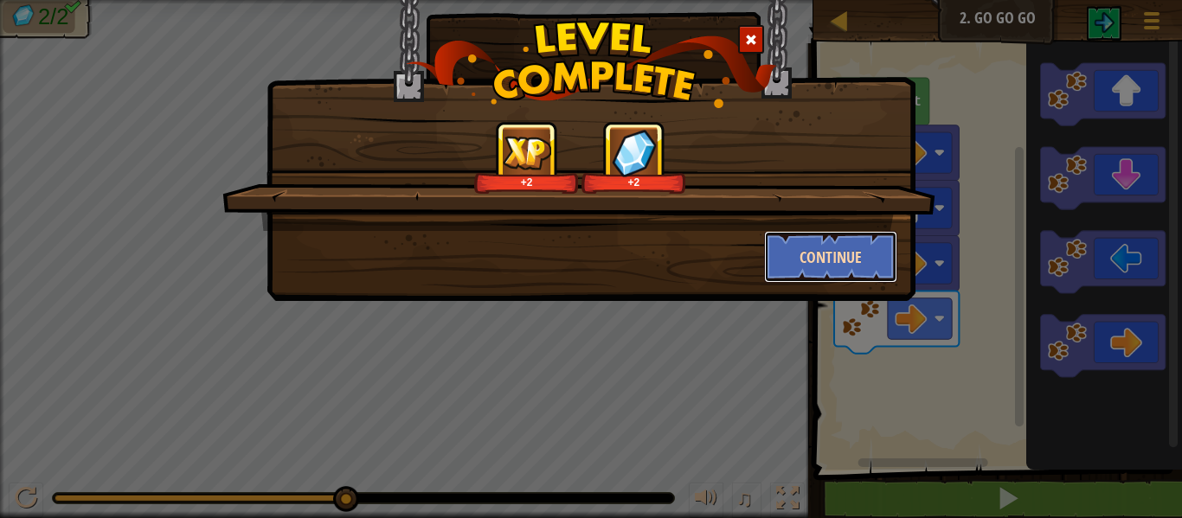
click at [821, 239] on button "Continue" at bounding box center [831, 257] width 134 height 52
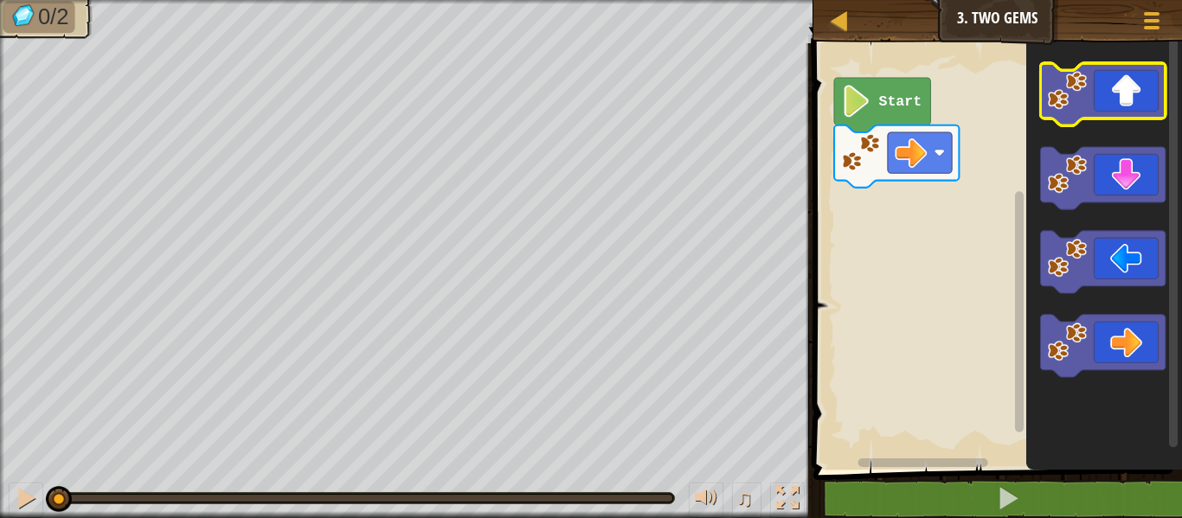
click at [1098, 92] on icon "Blockly Workspace" at bounding box center [1102, 94] width 125 height 62
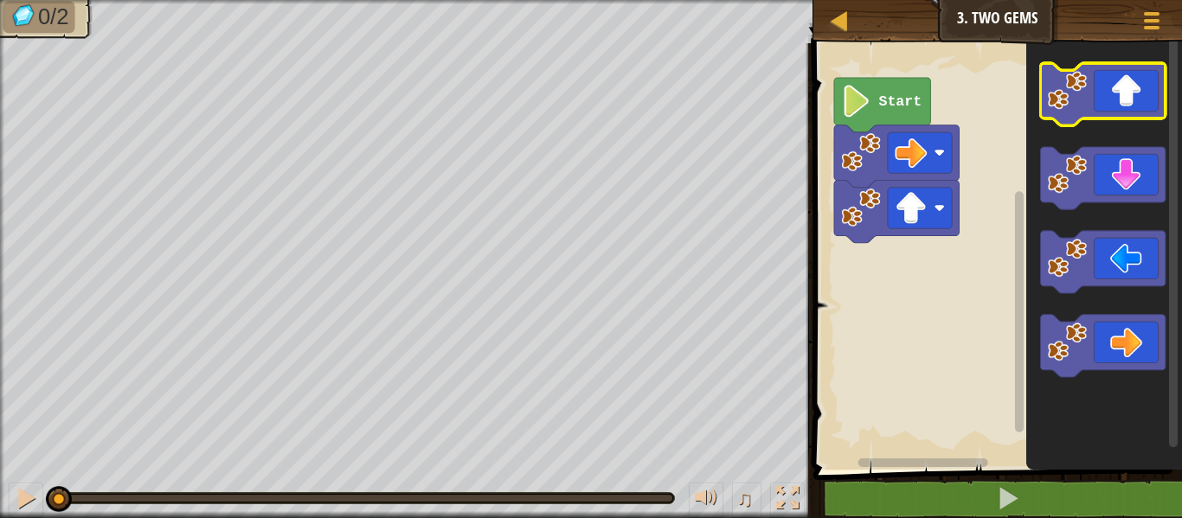
click at [1095, 94] on icon "Blockly Workspace" at bounding box center [1102, 94] width 125 height 62
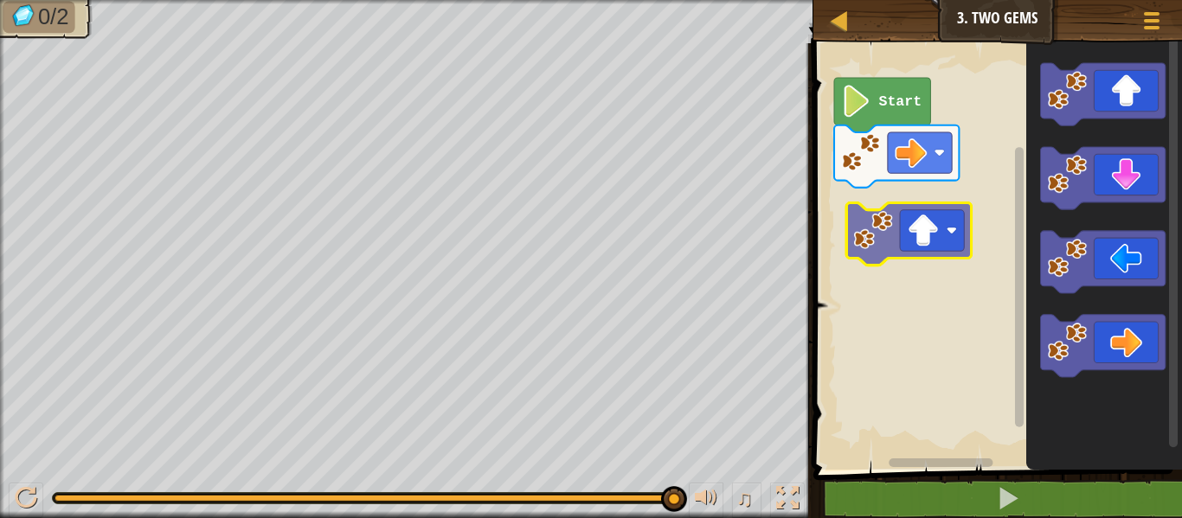
click at [924, 230] on div "Start" at bounding box center [995, 252] width 374 height 435
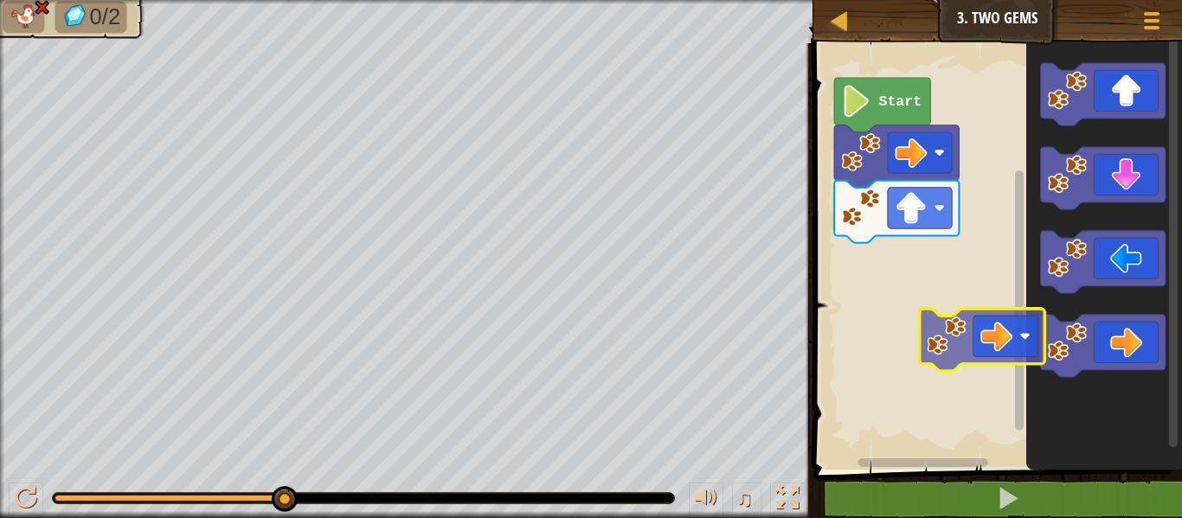
click at [885, 306] on div "Start" at bounding box center [995, 252] width 374 height 435
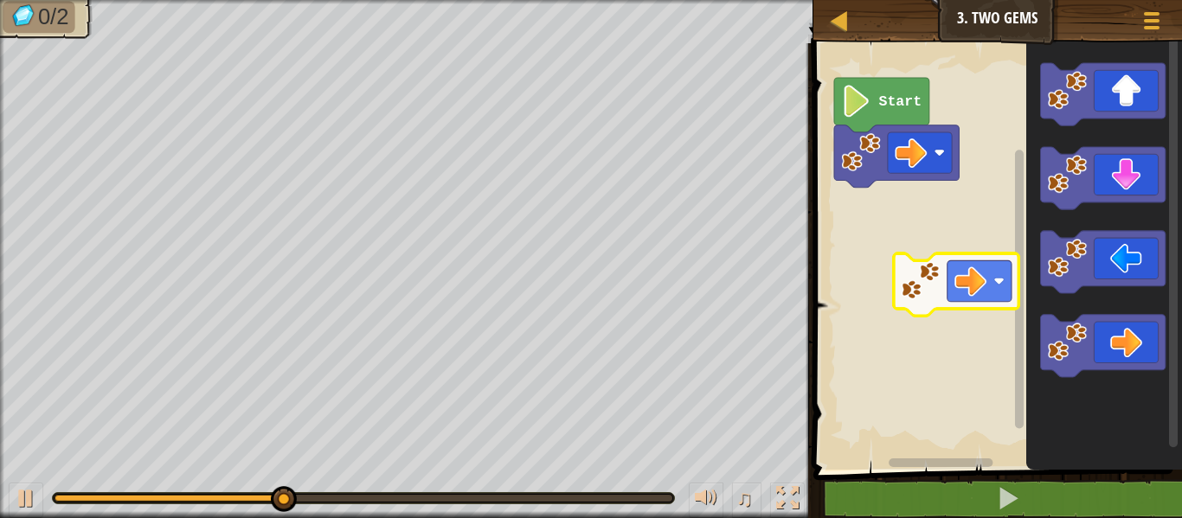
click at [972, 257] on div "Start" at bounding box center [995, 252] width 374 height 435
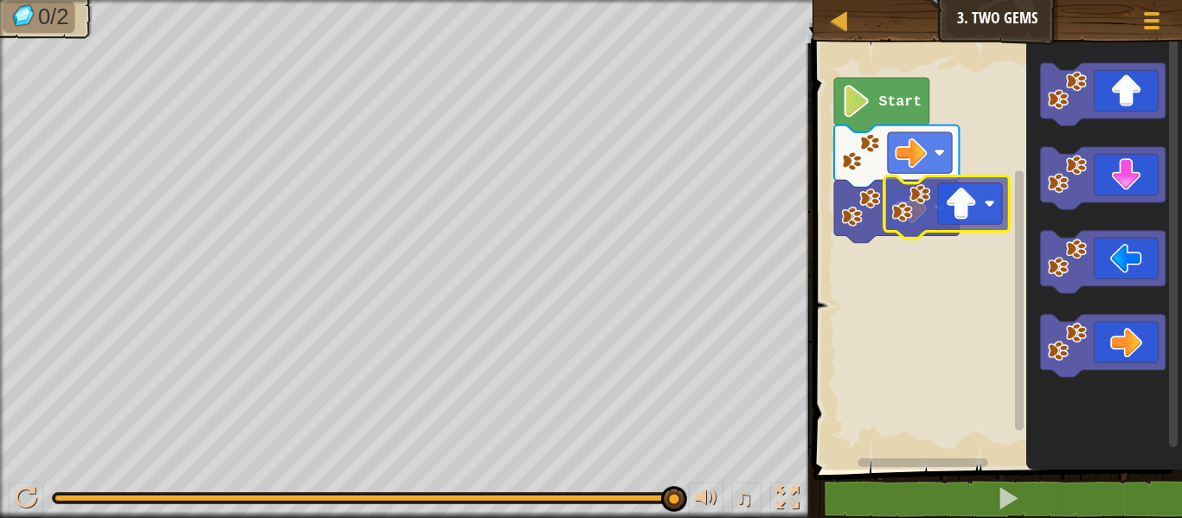
click at [952, 220] on div "Start" at bounding box center [995, 252] width 374 height 435
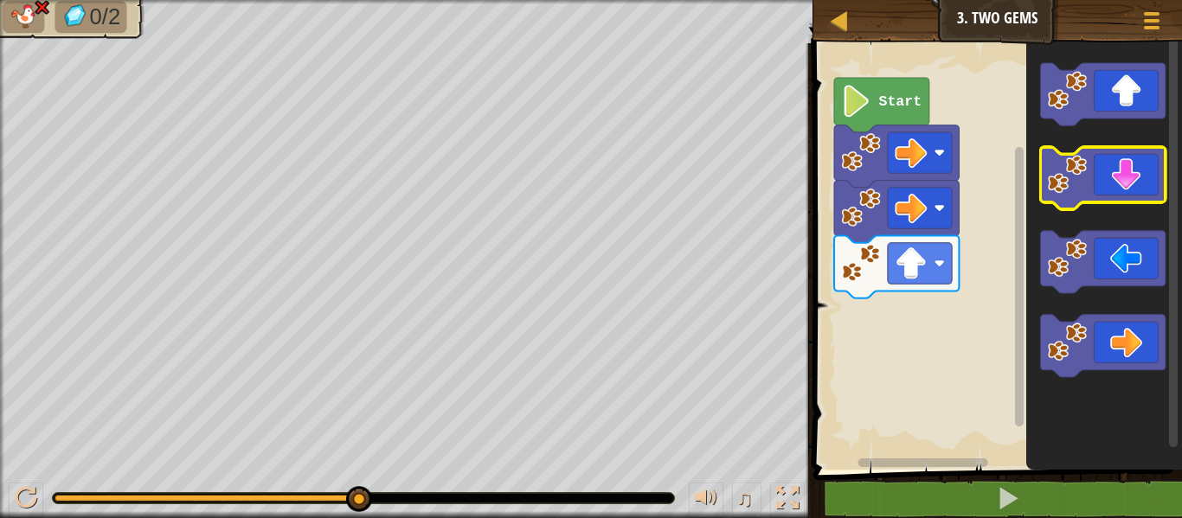
click at [1124, 190] on icon "Blockly Workspace" at bounding box center [1102, 178] width 125 height 62
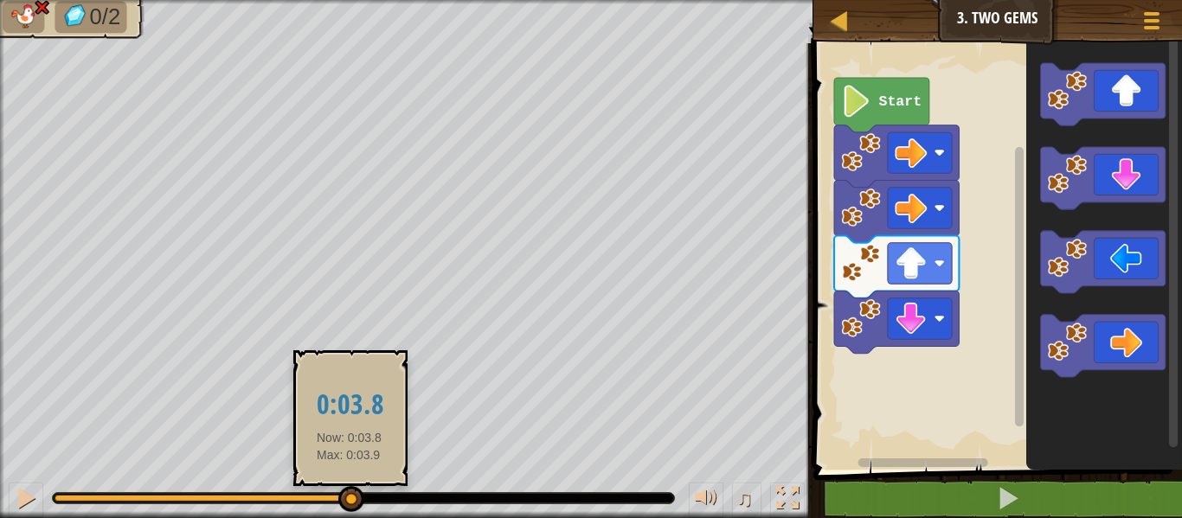
click at [256, 461] on div "0/2 ♫ Polar Bear Cub" at bounding box center [591, 259] width 1182 height 518
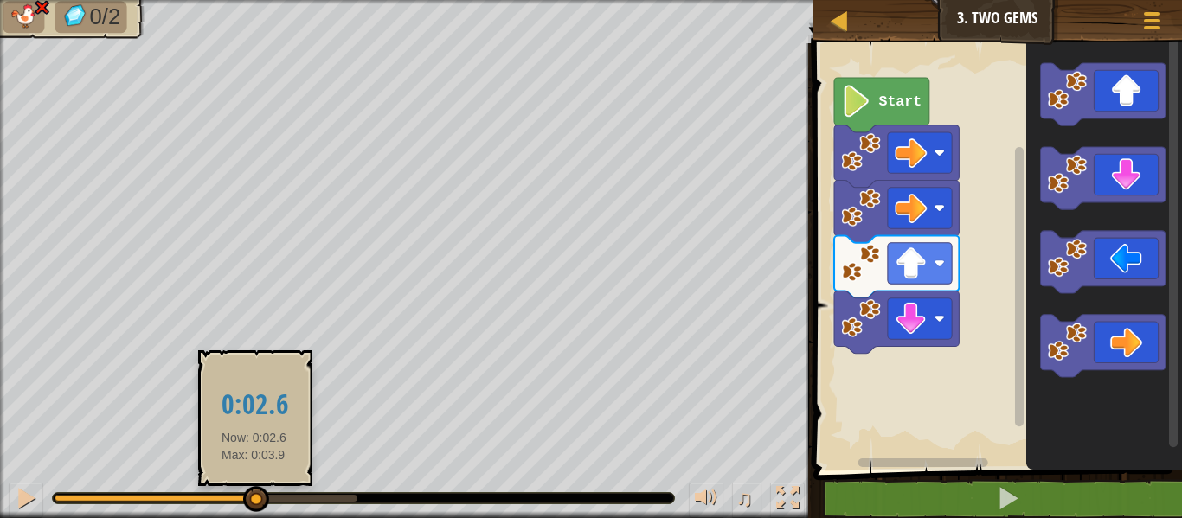
drag, startPoint x: 254, startPoint y: 508, endPoint x: 206, endPoint y: 493, distance: 50.9
click at [243, 493] on div at bounding box center [256, 499] width 26 height 26
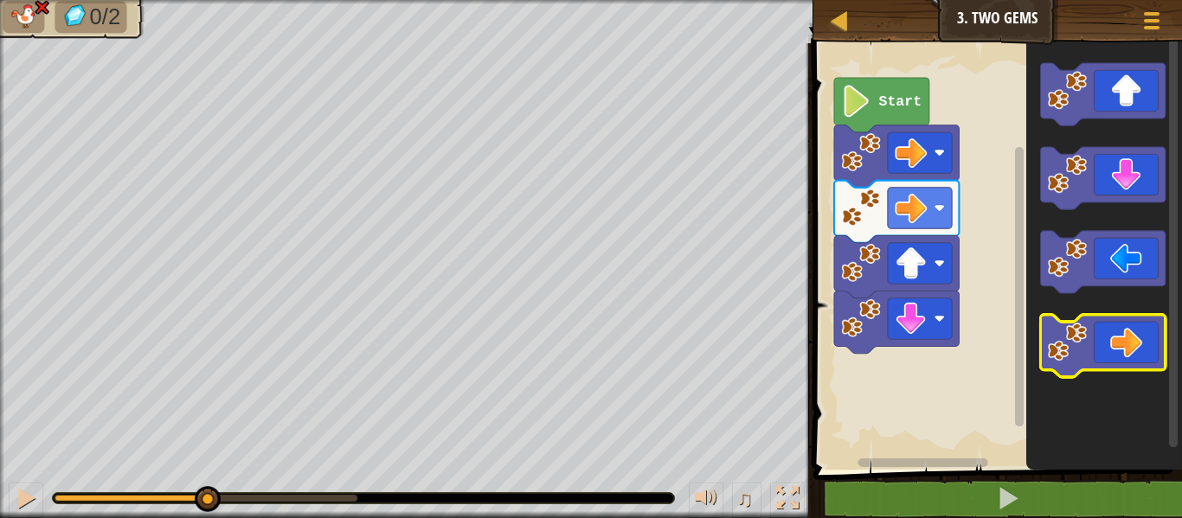
click at [1130, 343] on icon "Blockly Workspace" at bounding box center [1102, 346] width 125 height 62
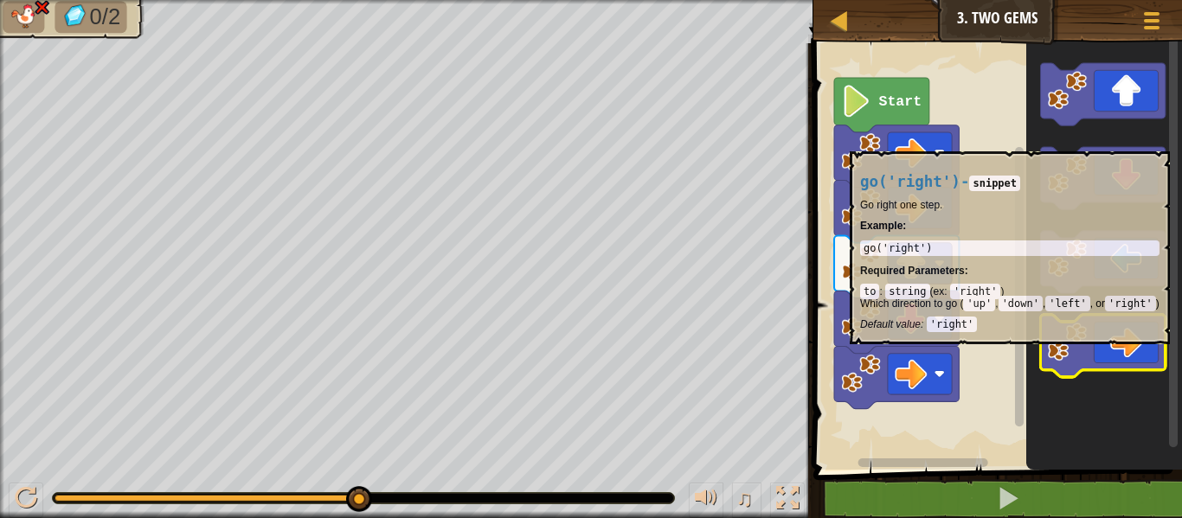
click at [1151, 359] on icon "Blockly Workspace" at bounding box center [1102, 346] width 125 height 62
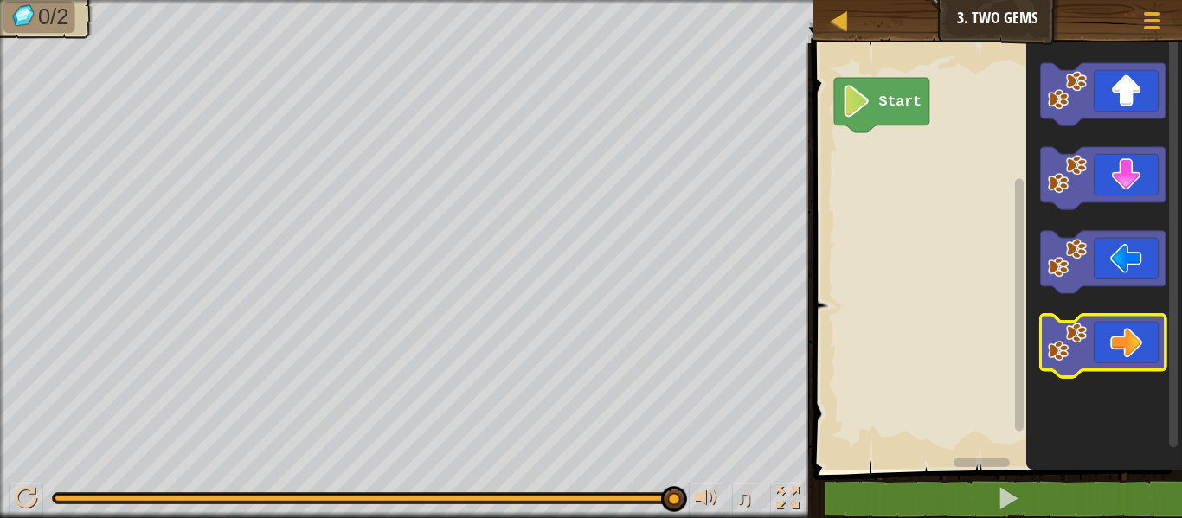
click at [1110, 342] on icon "Blockly Workspace" at bounding box center [1102, 346] width 125 height 62
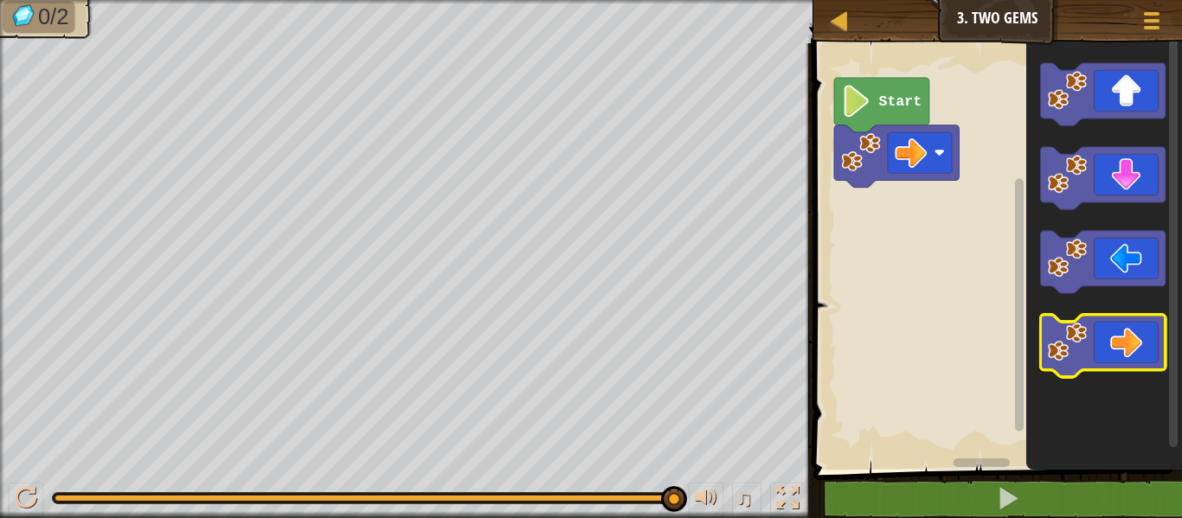
click at [1094, 338] on icon "Blockly Workspace" at bounding box center [1102, 346] width 125 height 62
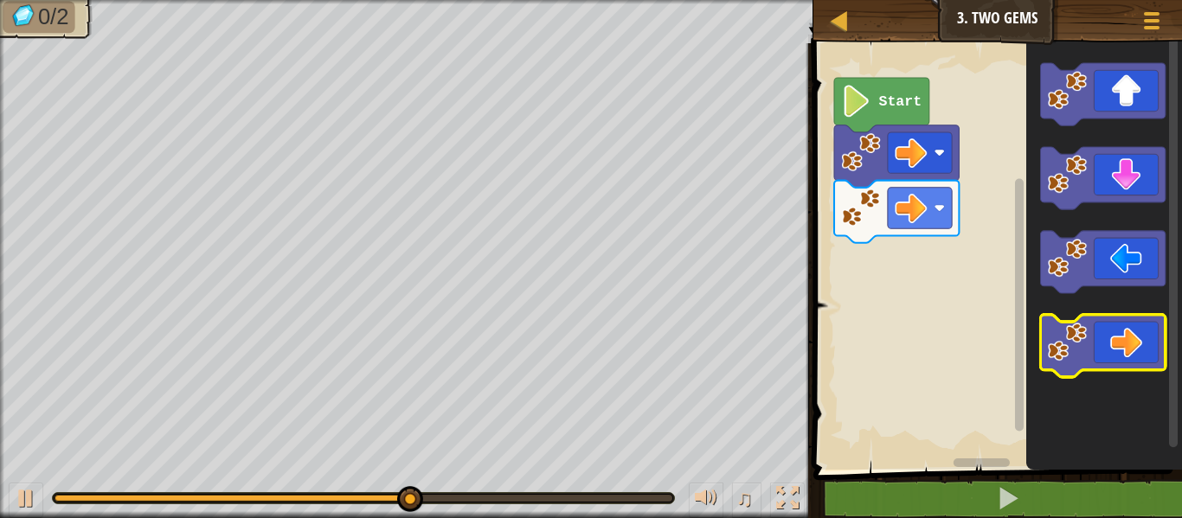
click at [1104, 353] on icon "Blockly Workspace" at bounding box center [1102, 346] width 125 height 62
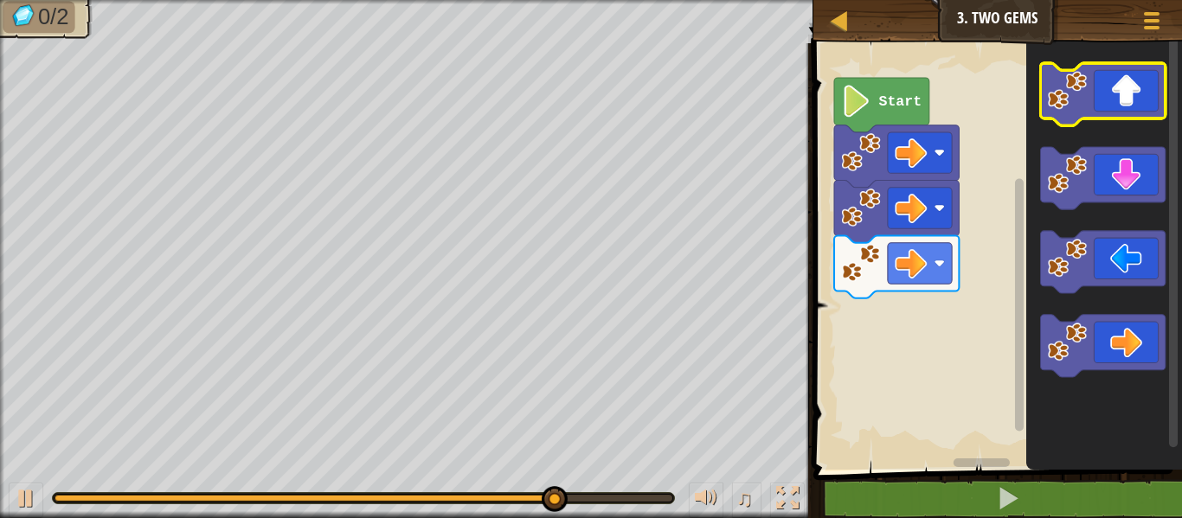
click at [1145, 89] on icon "Blockly Workspace" at bounding box center [1102, 94] width 125 height 62
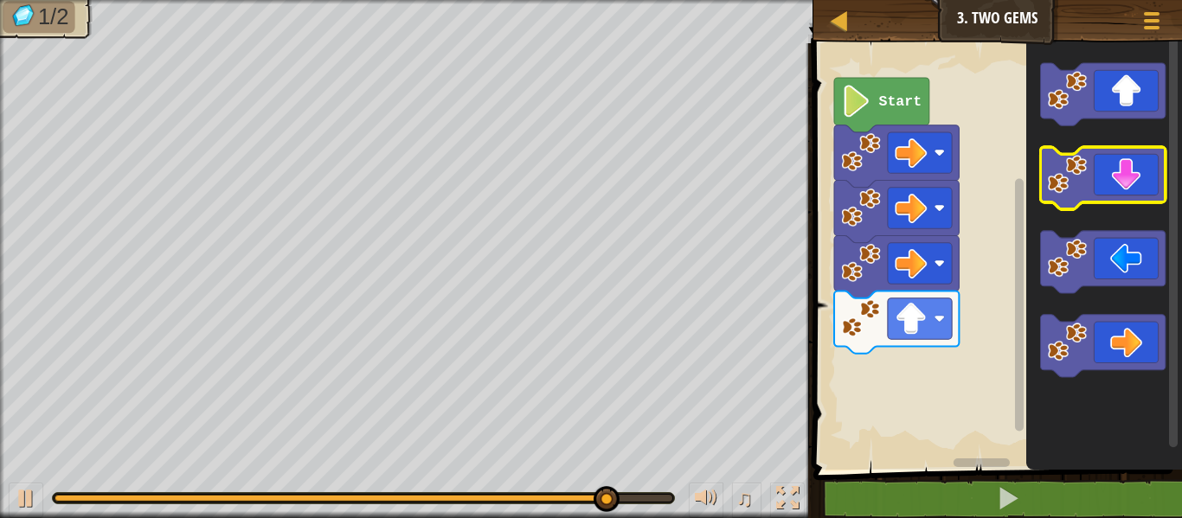
click at [1126, 173] on icon "Blockly Workspace" at bounding box center [1102, 178] width 125 height 62
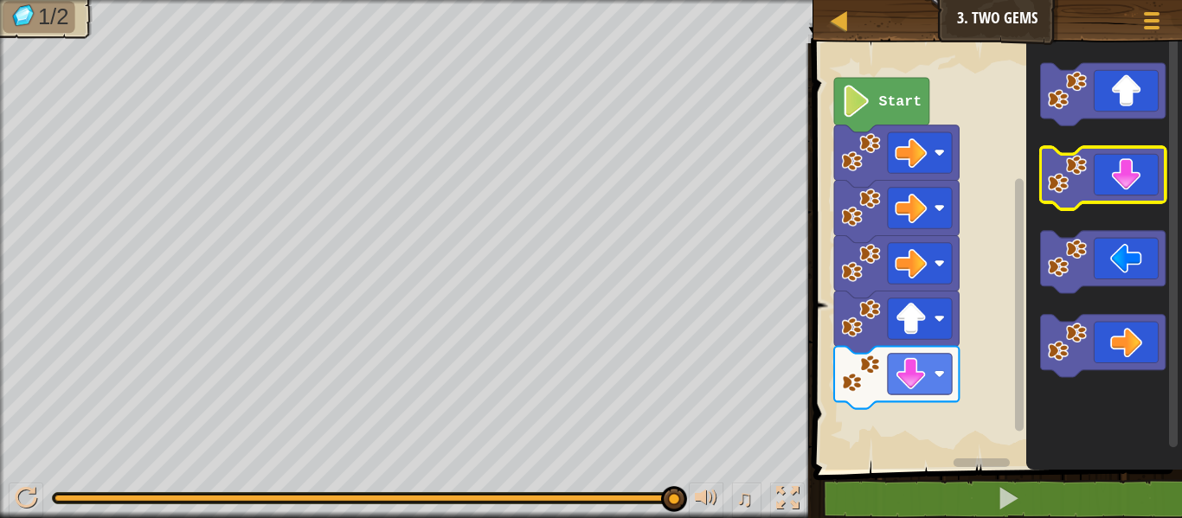
click at [1143, 154] on icon "Blockly Workspace" at bounding box center [1102, 178] width 125 height 62
